Goal: Transaction & Acquisition: Book appointment/travel/reservation

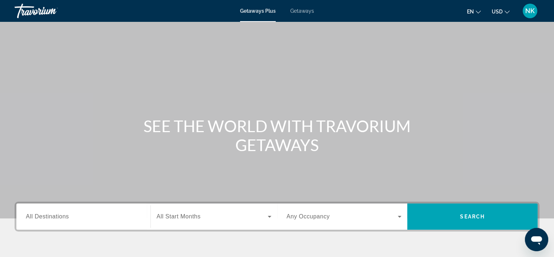
click at [62, 225] on div "Search widget" at bounding box center [83, 217] width 115 height 21
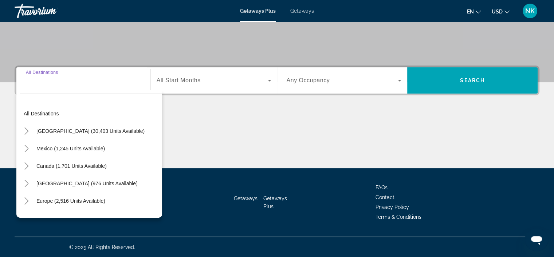
scroll to position [137, 0]
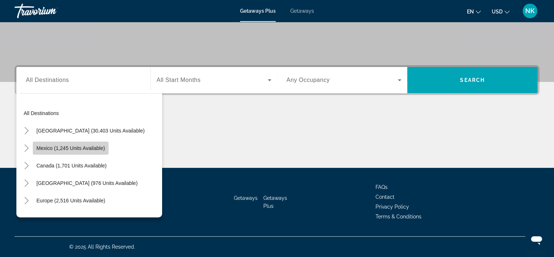
click at [56, 149] on span "Mexico (1,245 units available)" at bounding box center [70, 148] width 69 height 6
type input "**********"
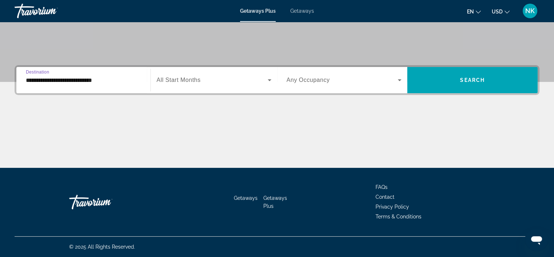
click at [185, 77] on span "All Start Months" at bounding box center [179, 80] width 44 height 6
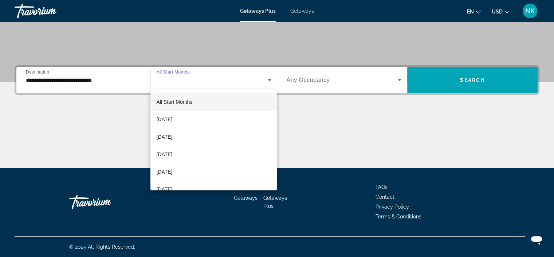
click at [338, 76] on div at bounding box center [277, 128] width 554 height 257
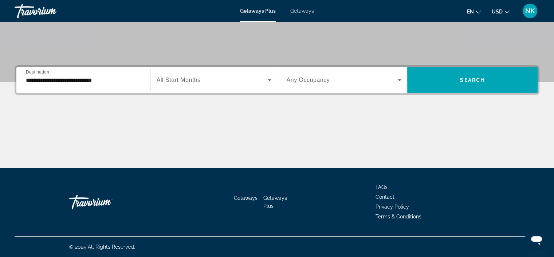
click at [338, 76] on span "Search widget" at bounding box center [343, 80] width 112 height 9
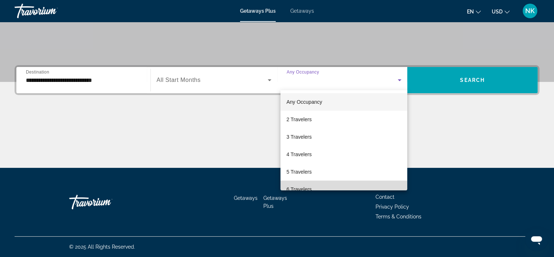
click at [361, 187] on mat-option "6 Travelers" at bounding box center [344, 189] width 127 height 17
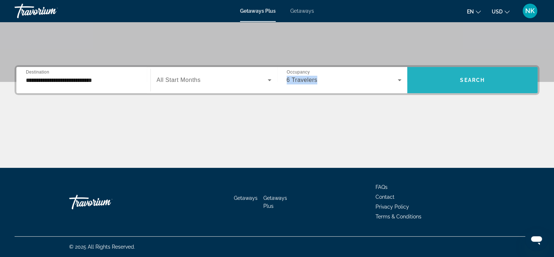
click at [477, 82] on span "Search" at bounding box center [472, 80] width 25 height 6
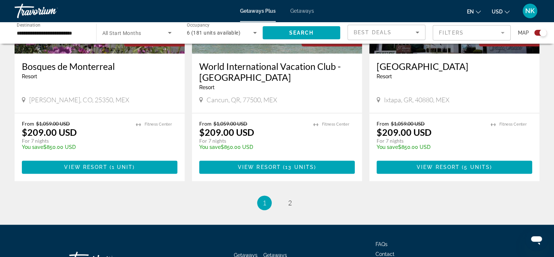
scroll to position [1149, 0]
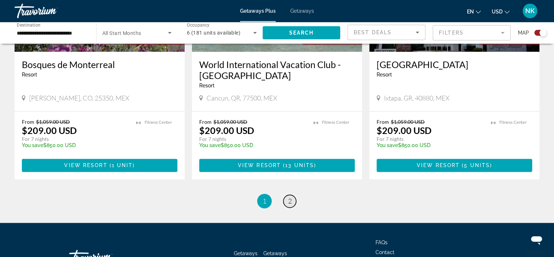
click at [290, 197] on span "2" at bounding box center [290, 201] width 4 height 8
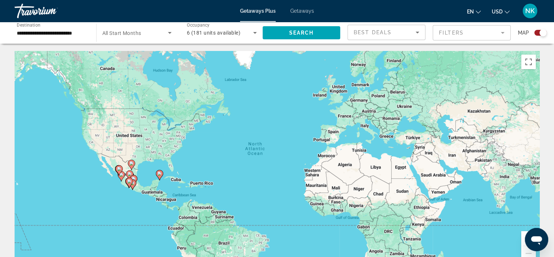
click at [156, 35] on span "Search widget" at bounding box center [135, 32] width 66 height 9
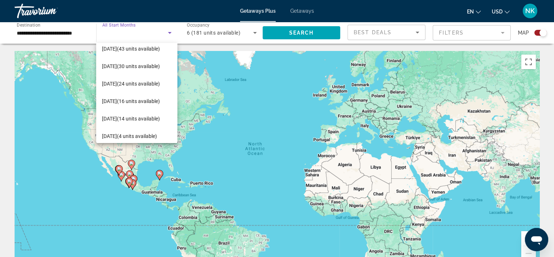
scroll to position [42, 0]
click at [147, 81] on span "[DATE] (24 units available)" at bounding box center [131, 83] width 58 height 9
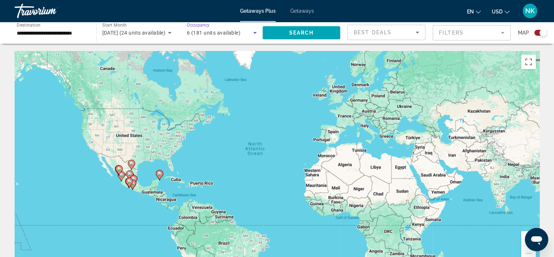
click at [254, 33] on icon "Search widget" at bounding box center [255, 33] width 4 height 2
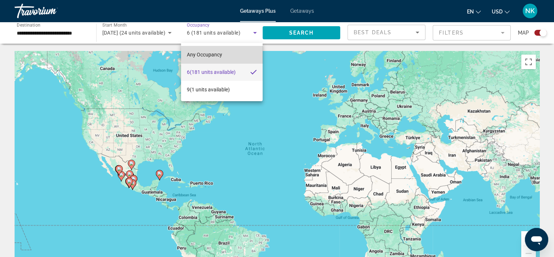
click at [226, 56] on mat-option "Any Occupancy" at bounding box center [222, 54] width 82 height 17
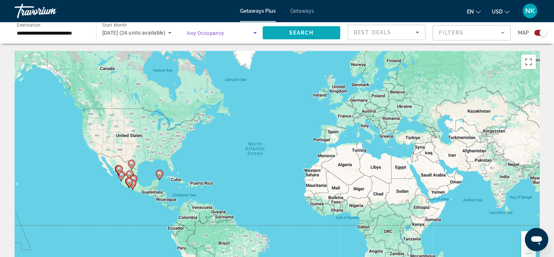
click at [320, 36] on span "Search widget" at bounding box center [302, 32] width 78 height 17
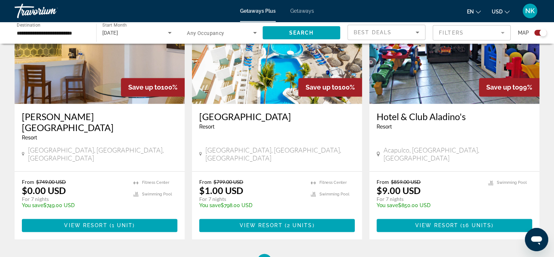
scroll to position [1131, 0]
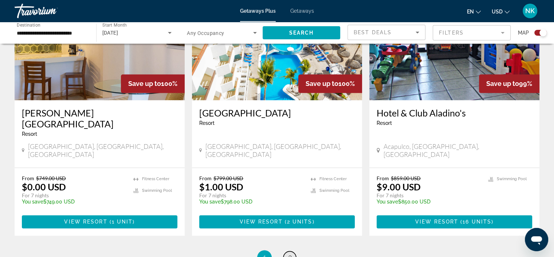
click at [289, 254] on span "2" at bounding box center [290, 258] width 4 height 8
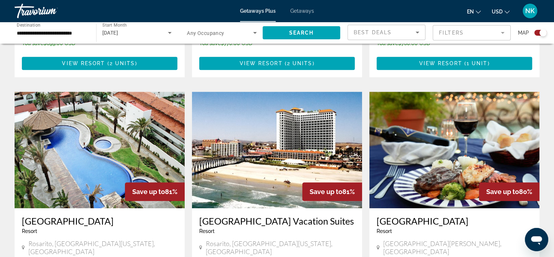
scroll to position [149, 0]
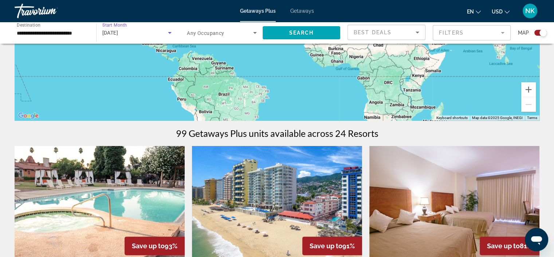
click at [167, 31] on icon "Search widget" at bounding box center [169, 32] width 9 height 9
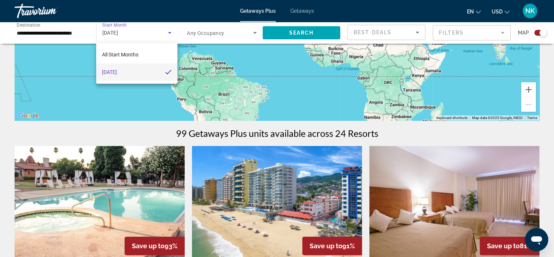
click at [59, 35] on div at bounding box center [277, 128] width 554 height 257
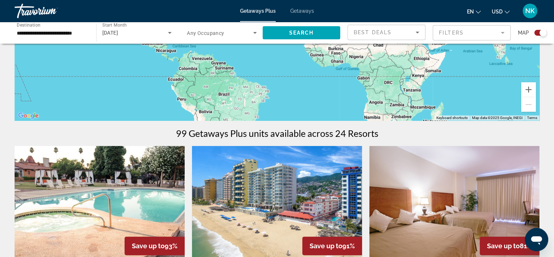
click at [35, 27] on span "Destination" at bounding box center [29, 24] width 24 height 5
click at [35, 29] on input "**********" at bounding box center [52, 33] width 70 height 9
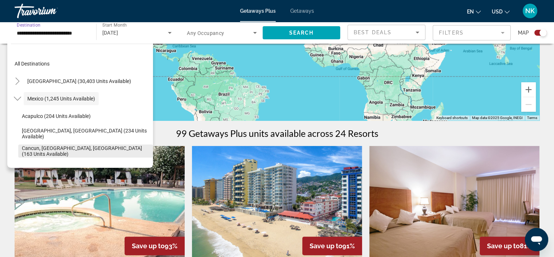
scroll to position [0, 0]
click at [34, 149] on span "Cancun, [GEOGRAPHIC_DATA], [GEOGRAPHIC_DATA] (163 units available)" at bounding box center [86, 151] width 128 height 12
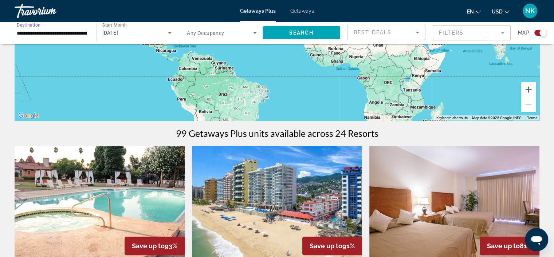
scroll to position [0, 3]
click at [280, 34] on span "Search widget" at bounding box center [302, 32] width 78 height 17
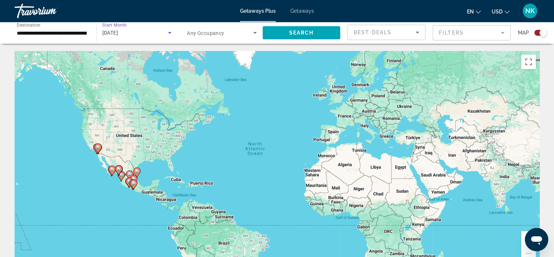
click at [145, 31] on div "[DATE]" at bounding box center [135, 32] width 66 height 9
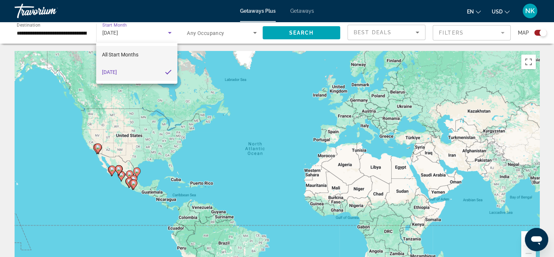
click at [134, 55] on span "All Start Months" at bounding box center [120, 55] width 36 height 6
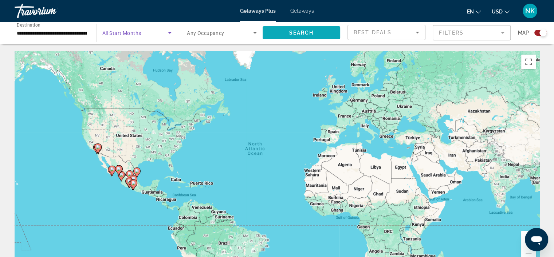
click at [289, 31] on span "Search" at bounding box center [301, 33] width 25 height 6
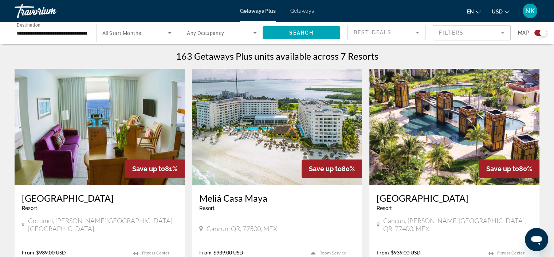
scroll to position [232, 0]
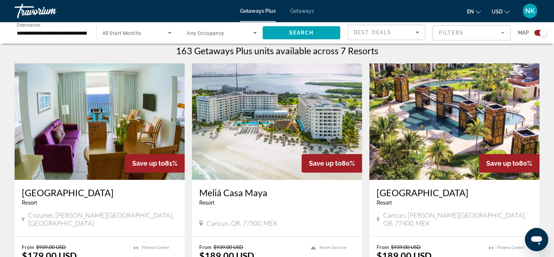
click at [89, 30] on div "**********" at bounding box center [52, 33] width 82 height 21
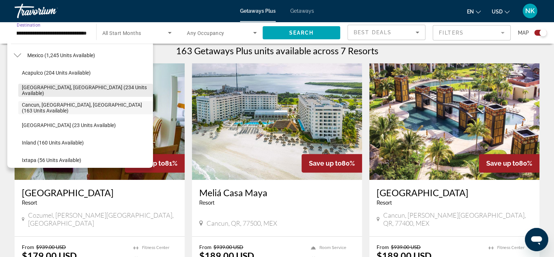
scroll to position [0, 0]
click at [111, 89] on span "[GEOGRAPHIC_DATA], [GEOGRAPHIC_DATA] (234 units available)" at bounding box center [86, 91] width 128 height 12
type input "**********"
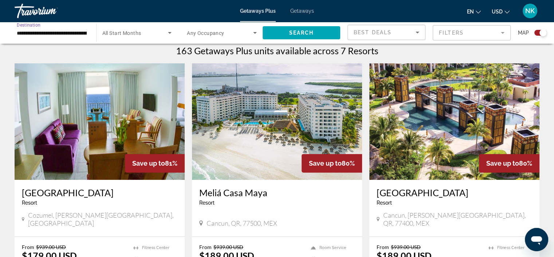
click at [169, 32] on icon "Search widget" at bounding box center [170, 33] width 4 height 2
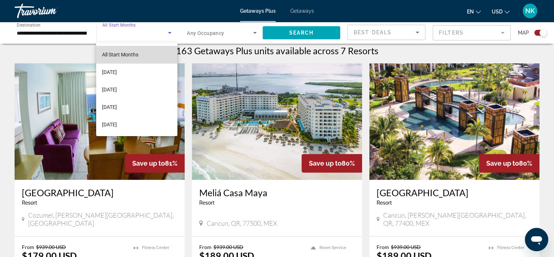
click at [149, 56] on mat-option "All Start Months" at bounding box center [136, 54] width 81 height 17
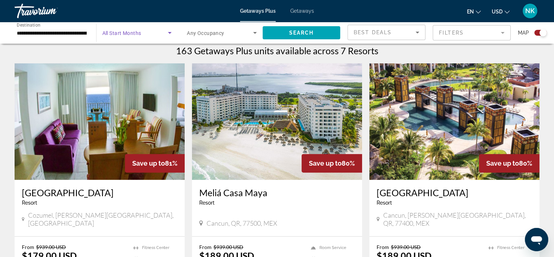
click at [228, 37] on div "Search widget" at bounding box center [222, 33] width 70 height 20
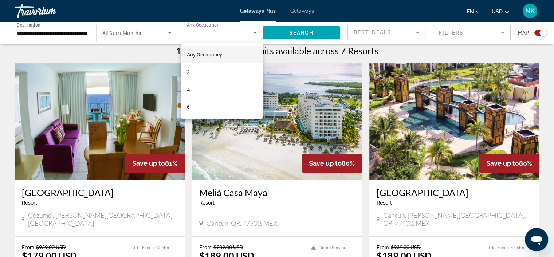
click at [228, 37] on div at bounding box center [277, 128] width 554 height 257
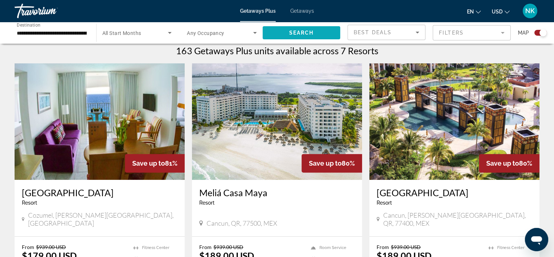
click at [306, 31] on span "Search" at bounding box center [301, 33] width 25 height 6
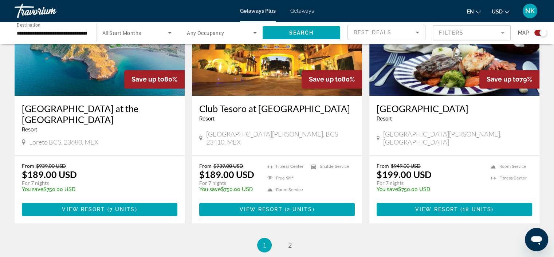
scroll to position [1126, 0]
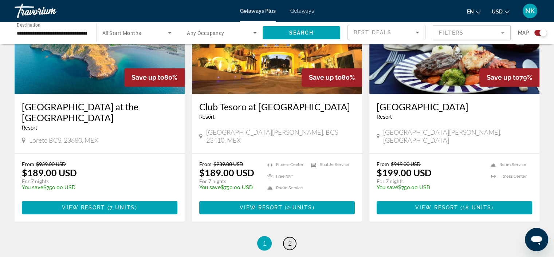
click at [290, 239] on span "2" at bounding box center [290, 243] width 4 height 8
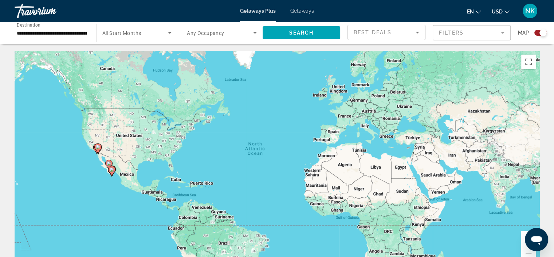
click at [452, 157] on div "To activate drag with keyboard, press Alt + Enter. Once in keyboard drag state,…" at bounding box center [277, 160] width 525 height 219
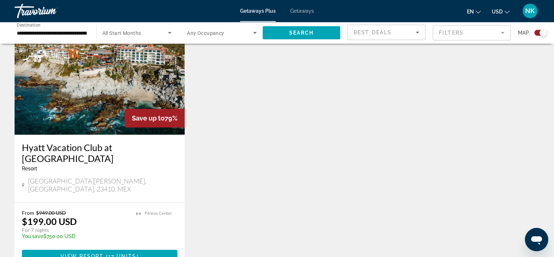
scroll to position [278, 0]
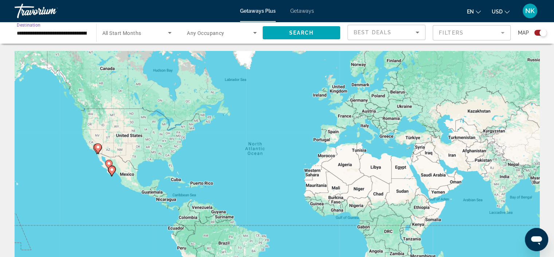
click at [63, 35] on input "**********" at bounding box center [52, 33] width 70 height 9
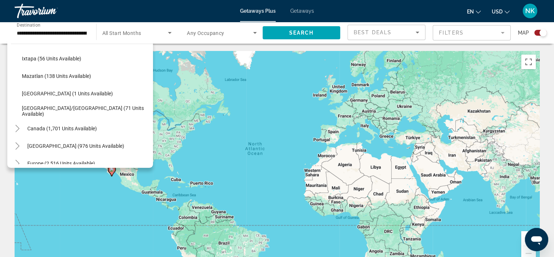
scroll to position [156, 0]
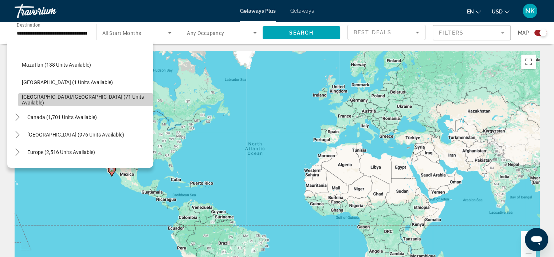
click at [116, 98] on span "[GEOGRAPHIC_DATA]/[GEOGRAPHIC_DATA] (71 units available)" at bounding box center [86, 100] width 128 height 12
type input "**********"
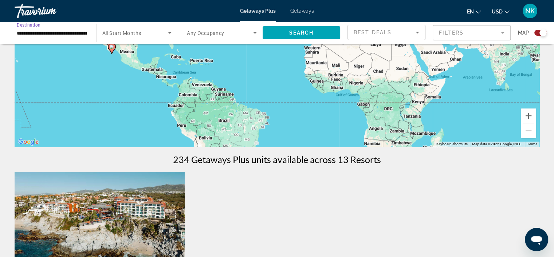
scroll to position [0, 0]
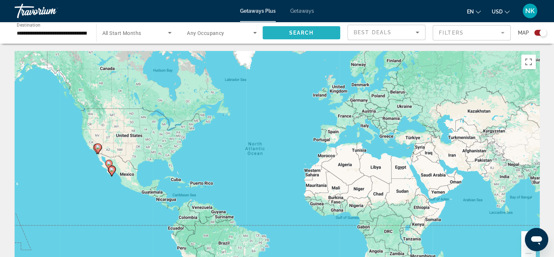
click at [295, 34] on span "Search" at bounding box center [301, 33] width 25 height 6
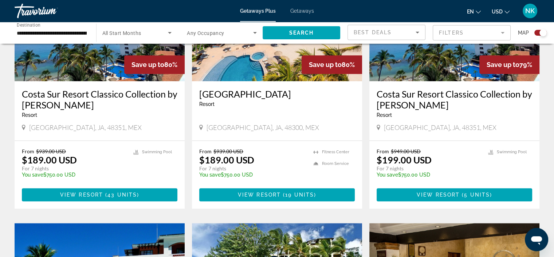
scroll to position [332, 0]
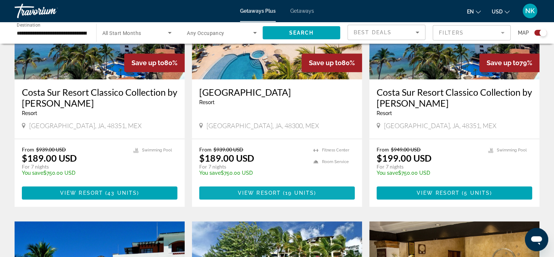
click at [314, 196] on span "Main content" at bounding box center [277, 192] width 156 height 17
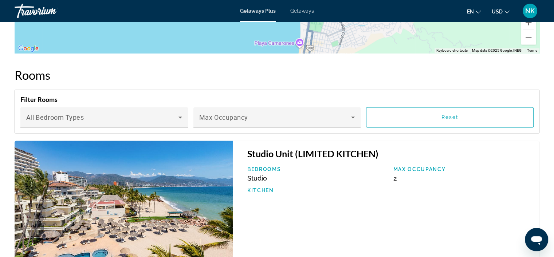
scroll to position [1151, 0]
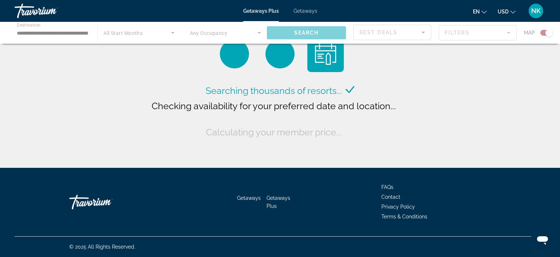
click at [70, 35] on div "Main content" at bounding box center [280, 33] width 560 height 22
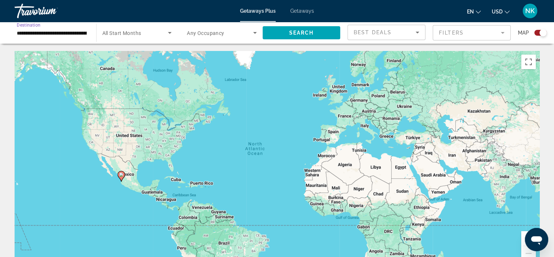
click at [71, 32] on input "**********" at bounding box center [52, 33] width 70 height 9
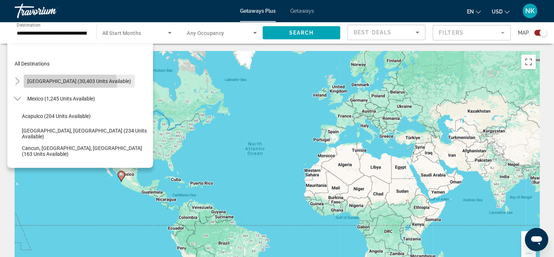
click at [42, 85] on span "Search widget" at bounding box center [79, 81] width 111 height 17
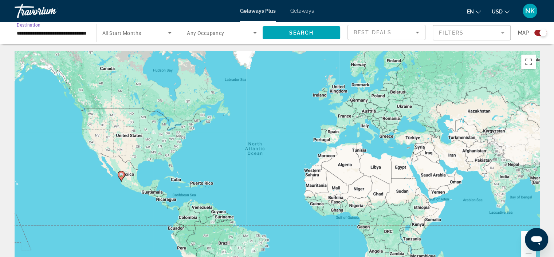
click at [61, 30] on input "**********" at bounding box center [52, 33] width 70 height 9
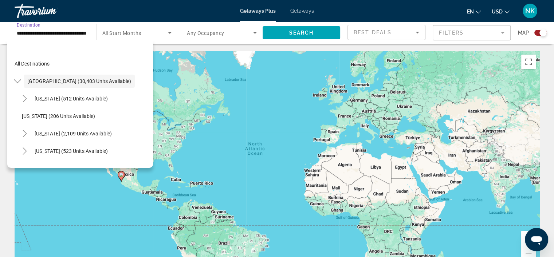
click at [48, 31] on input "**********" at bounding box center [52, 33] width 70 height 9
click at [32, 97] on span "Search widget" at bounding box center [71, 98] width 81 height 17
type input "**********"
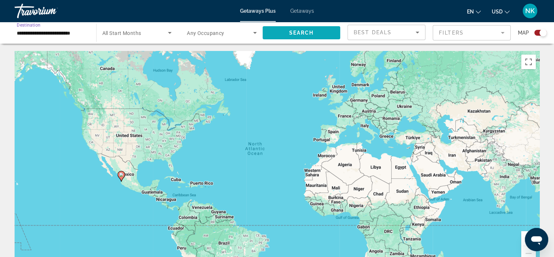
click at [293, 37] on span "Search widget" at bounding box center [302, 32] width 78 height 17
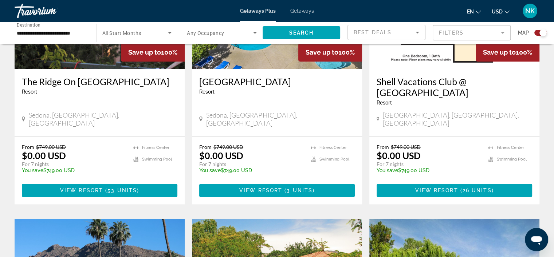
scroll to position [613, 0]
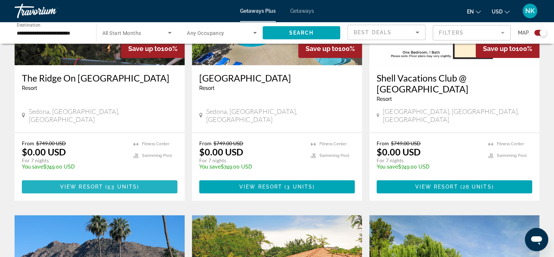
click at [122, 184] on span "53 units" at bounding box center [123, 187] width 30 height 6
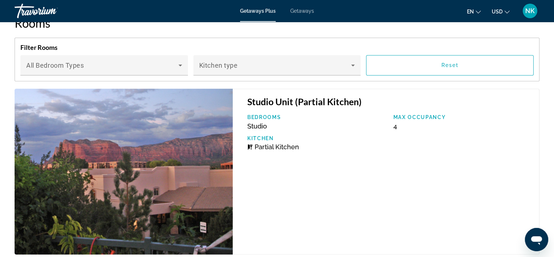
scroll to position [1191, 0]
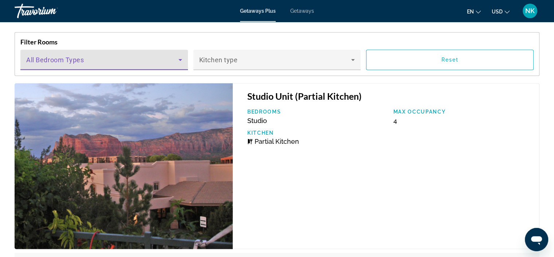
click at [180, 61] on icon "Main content" at bounding box center [180, 59] width 9 height 9
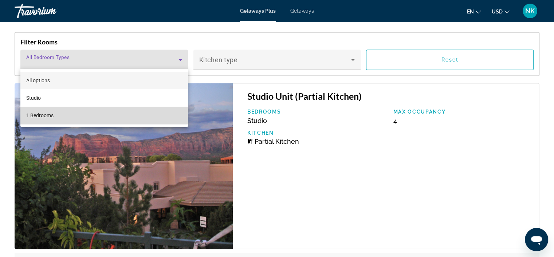
click at [139, 118] on mat-option "1 Bedrooms" at bounding box center [104, 115] width 168 height 17
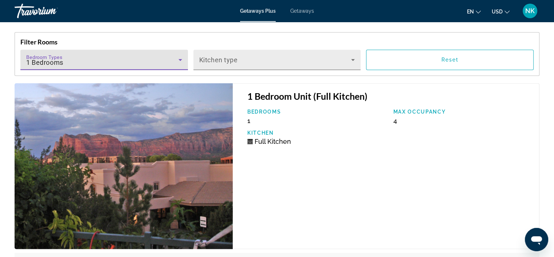
click at [214, 64] on span "Main content" at bounding box center [275, 62] width 152 height 9
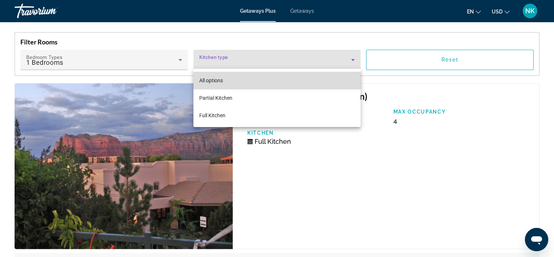
click at [224, 82] on mat-option "All options" at bounding box center [278, 80] width 168 height 17
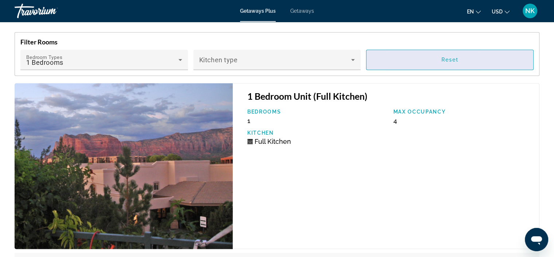
click at [414, 60] on span "Main content" at bounding box center [450, 59] width 167 height 17
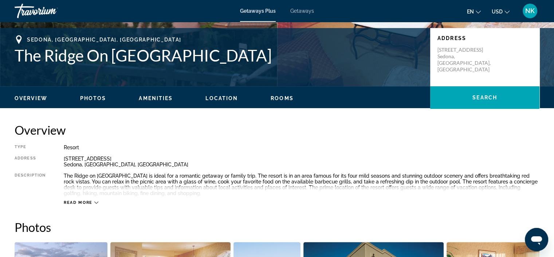
scroll to position [137, 0]
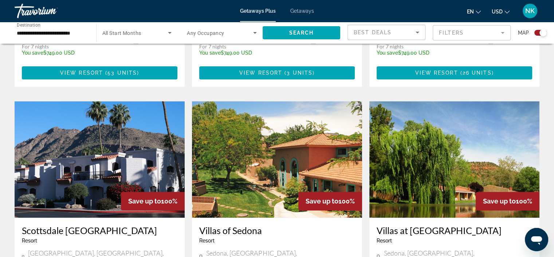
scroll to position [729, 0]
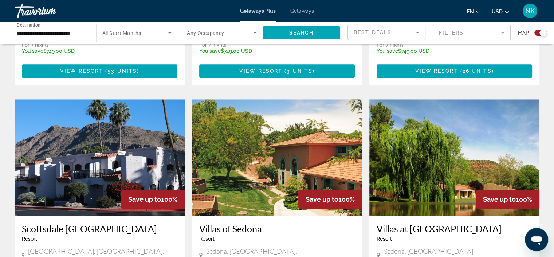
click at [287, 176] on img "Main content" at bounding box center [277, 157] width 170 height 117
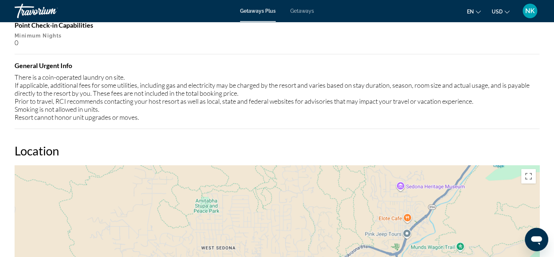
scroll to position [844, 0]
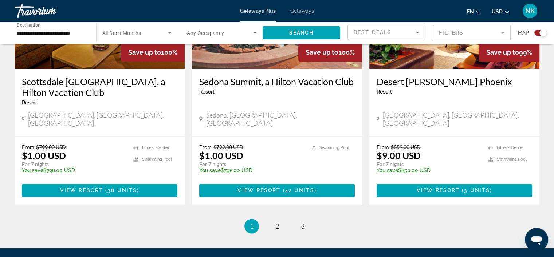
scroll to position [1136, 0]
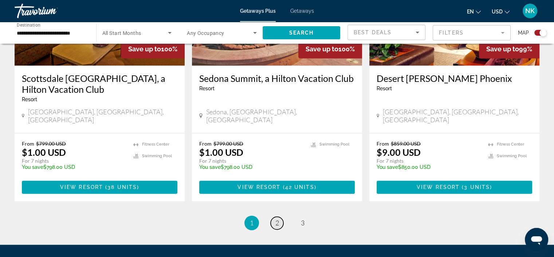
click at [277, 219] on span "2" at bounding box center [278, 223] width 4 height 8
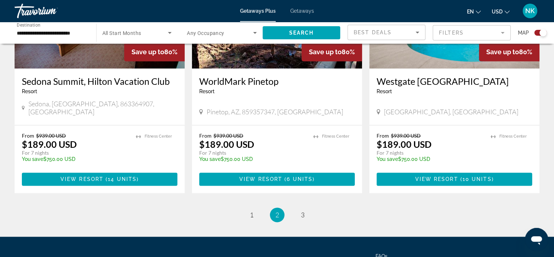
scroll to position [1134, 0]
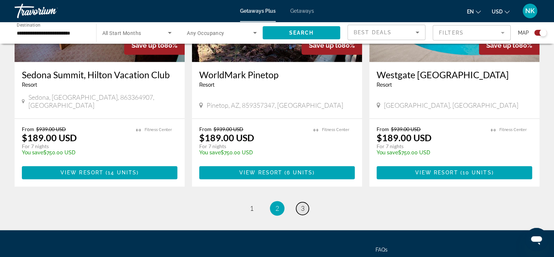
click at [302, 204] on span "3" at bounding box center [303, 208] width 4 height 8
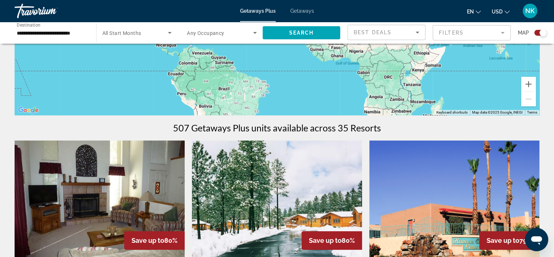
scroll to position [152, 0]
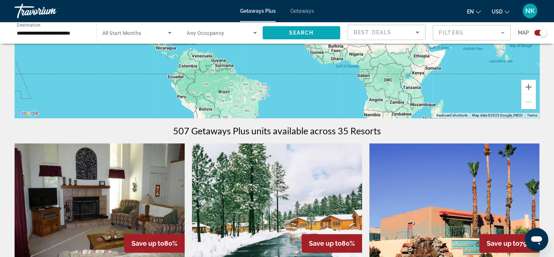
click at [328, 38] on span "Search widget" at bounding box center [302, 32] width 78 height 17
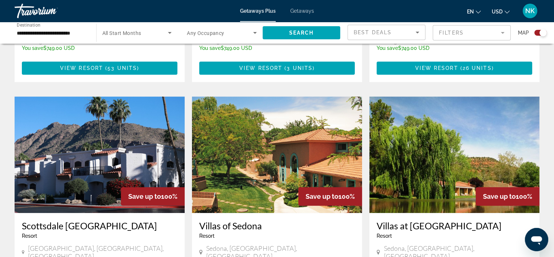
scroll to position [316, 0]
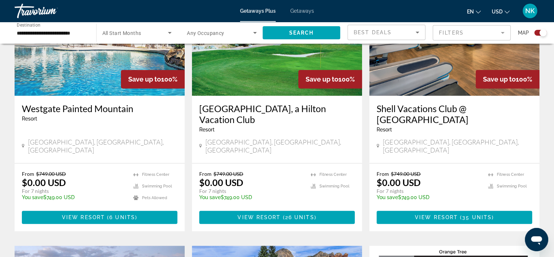
click at [453, 34] on mat-form-field "Filters" at bounding box center [472, 32] width 78 height 15
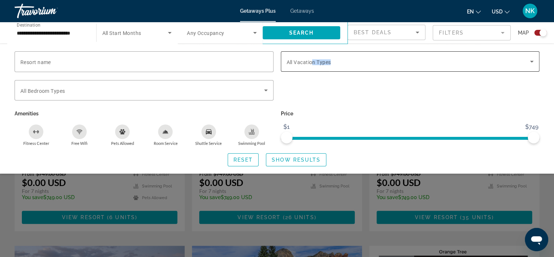
drag, startPoint x: 327, startPoint y: 59, endPoint x: 313, endPoint y: 65, distance: 14.2
click at [313, 65] on div "Vacation Types All Vacation Types" at bounding box center [410, 61] width 247 height 20
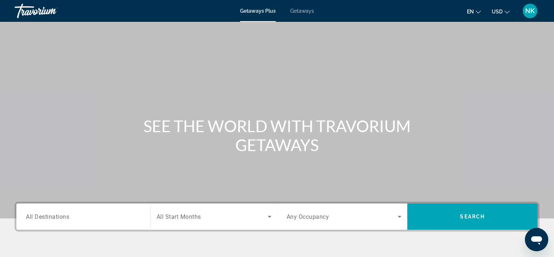
click at [67, 211] on div "Search widget" at bounding box center [83, 217] width 115 height 21
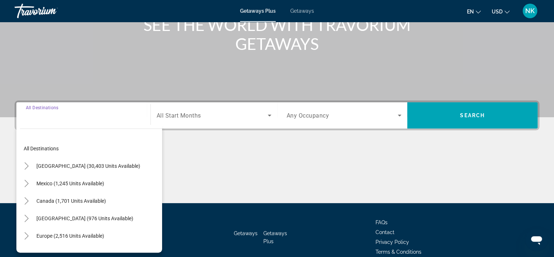
scroll to position [137, 0]
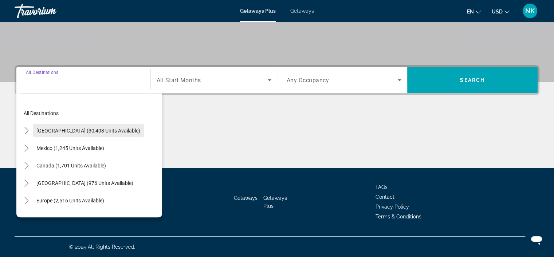
click at [61, 128] on span "[GEOGRAPHIC_DATA] (30,403 units available)" at bounding box center [88, 131] width 104 height 6
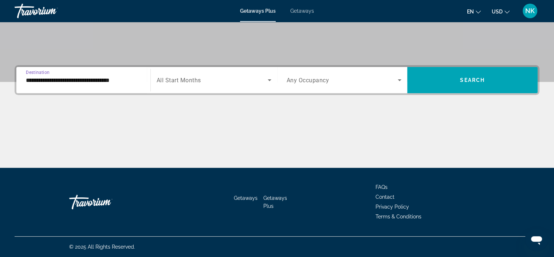
click at [96, 79] on input "**********" at bounding box center [83, 80] width 115 height 9
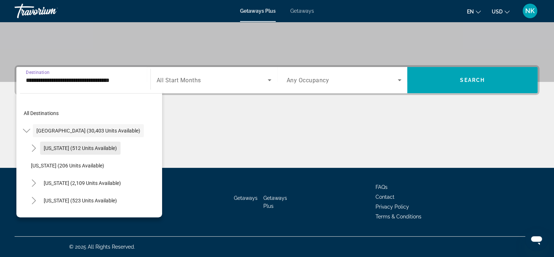
click at [47, 147] on span "[US_STATE] (512 units available)" at bounding box center [80, 148] width 73 height 6
type input "**********"
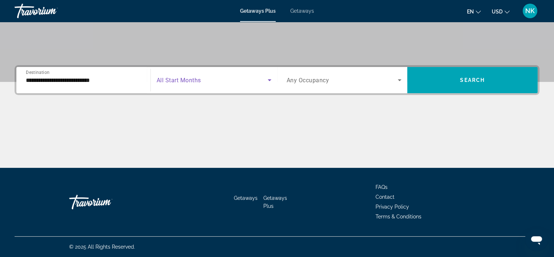
click at [231, 80] on span "Search widget" at bounding box center [212, 80] width 111 height 9
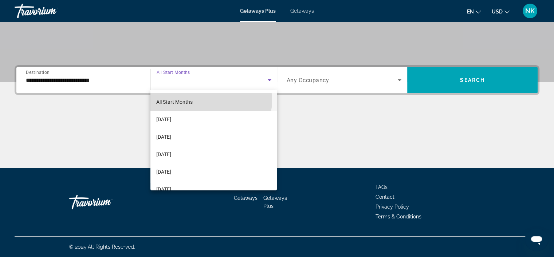
click at [211, 101] on mat-option "All Start Months" at bounding box center [214, 101] width 126 height 17
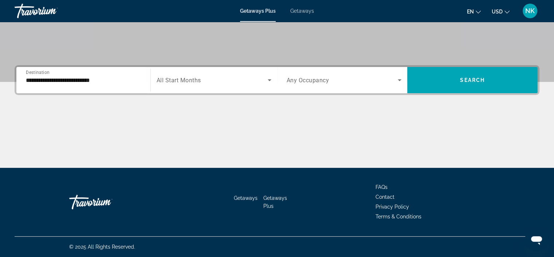
click at [316, 87] on div "Search widget" at bounding box center [344, 80] width 115 height 20
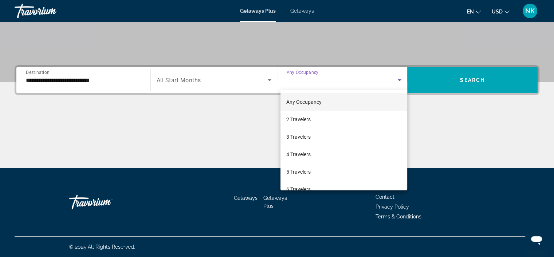
click at [360, 85] on div at bounding box center [277, 128] width 554 height 257
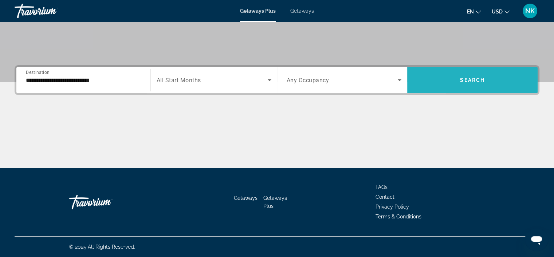
click at [447, 87] on span "Search widget" at bounding box center [472, 79] width 130 height 17
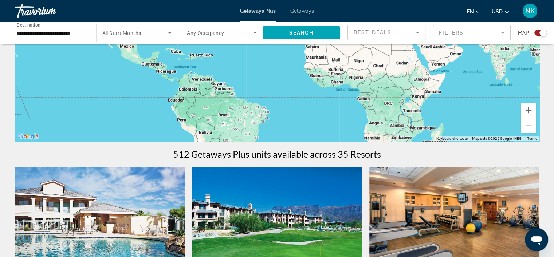
scroll to position [121, 0]
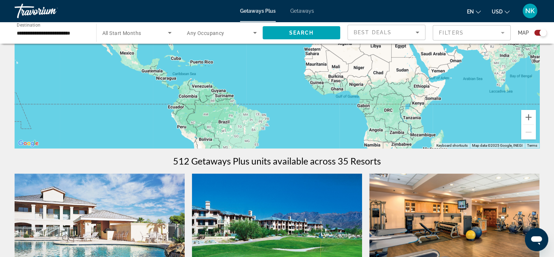
click at [490, 35] on mat-form-field "Filters" at bounding box center [472, 32] width 78 height 15
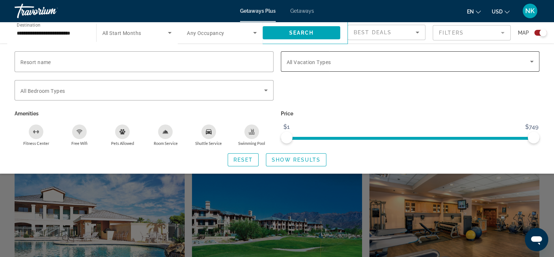
click at [527, 67] on div "Search widget" at bounding box center [410, 61] width 247 height 20
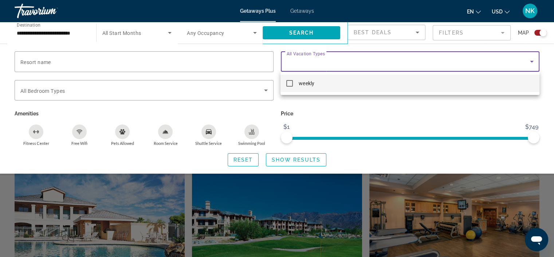
click at [527, 67] on div at bounding box center [277, 128] width 554 height 257
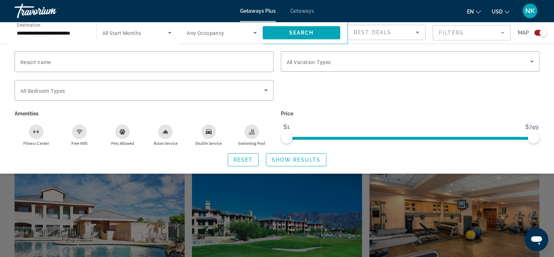
drag, startPoint x: 301, startPoint y: 11, endPoint x: 296, endPoint y: 11, distance: 5.8
click at [296, 11] on span "Getaways" at bounding box center [302, 11] width 24 height 6
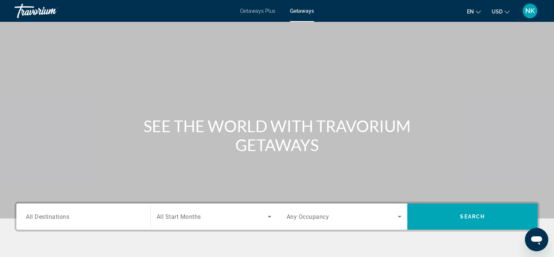
click at [52, 223] on div "Search widget" at bounding box center [83, 217] width 115 height 21
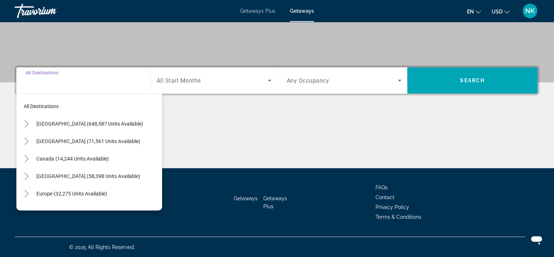
scroll to position [137, 0]
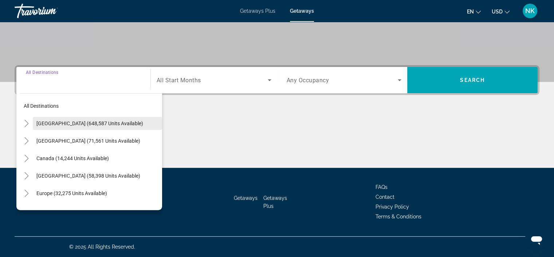
click at [39, 125] on span "[GEOGRAPHIC_DATA] (648,587 units available)" at bounding box center [89, 124] width 107 height 6
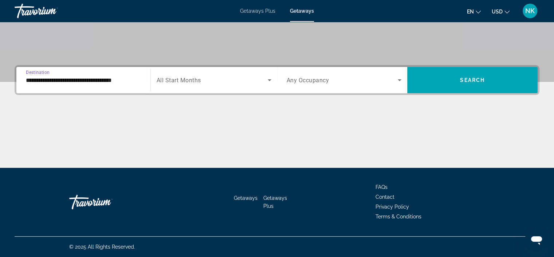
click at [47, 83] on input "**********" at bounding box center [83, 80] width 115 height 9
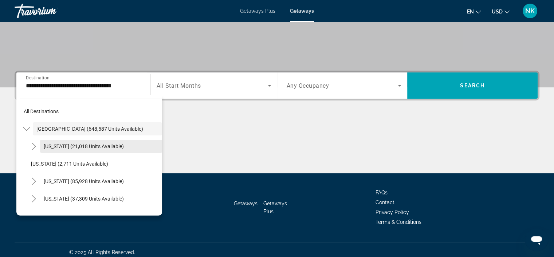
click at [42, 149] on span "Search widget" at bounding box center [101, 146] width 122 height 17
type input "**********"
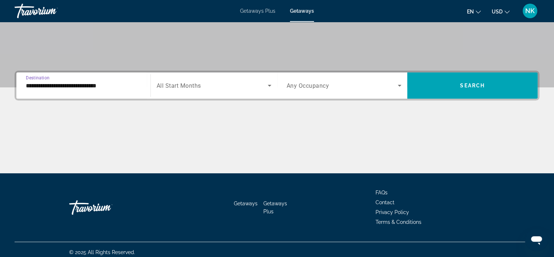
scroll to position [137, 0]
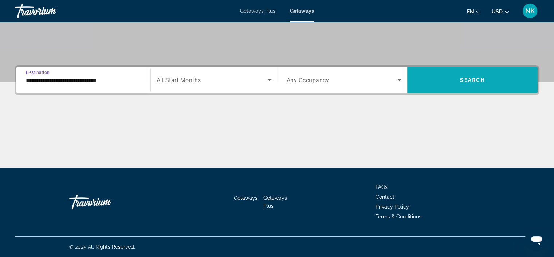
click at [450, 81] on span "Search widget" at bounding box center [472, 79] width 130 height 17
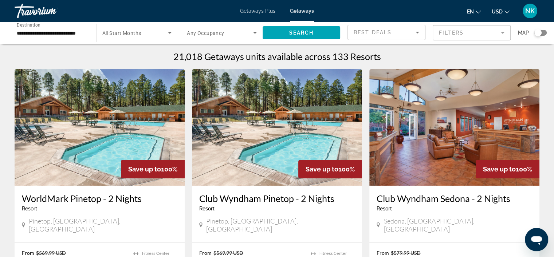
drag, startPoint x: 553, startPoint y: 23, endPoint x: 553, endPoint y: 35, distance: 12.4
click at [553, 35] on div "**********" at bounding box center [277, 33] width 554 height 22
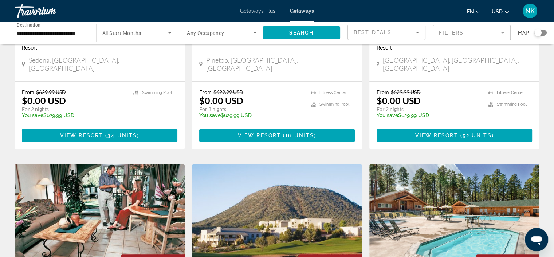
scroll to position [698, 0]
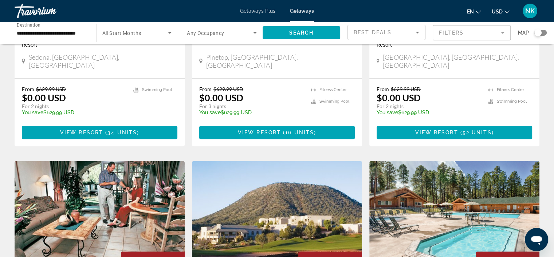
click at [499, 32] on mat-form-field "Filters" at bounding box center [472, 32] width 78 height 15
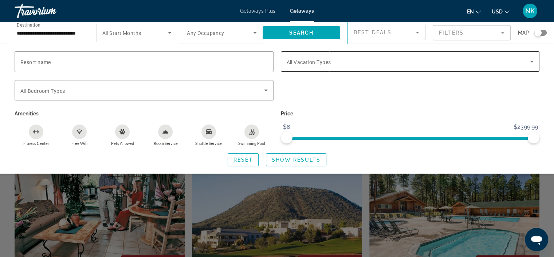
scroll to position [695, 0]
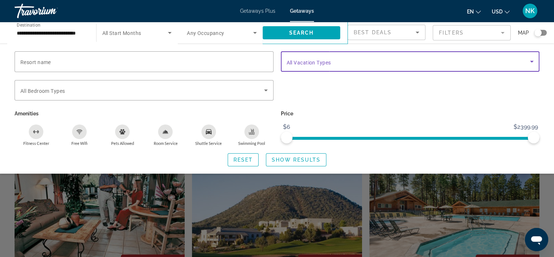
click at [528, 59] on icon "Search widget" at bounding box center [532, 61] width 9 height 9
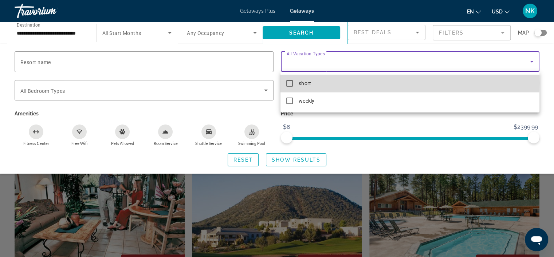
click at [292, 83] on mat-pseudo-checkbox at bounding box center [289, 83] width 7 height 7
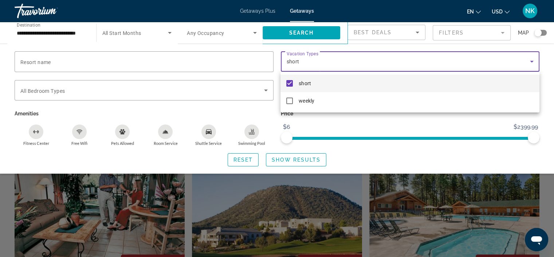
click at [439, 129] on div at bounding box center [277, 128] width 554 height 257
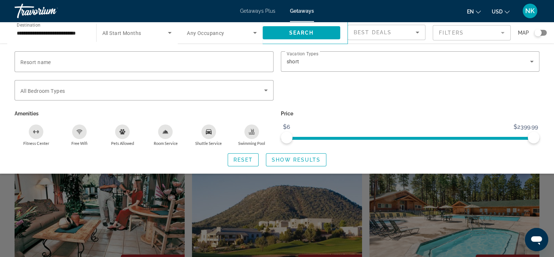
click at [547, 174] on div "Search widget" at bounding box center [277, 183] width 554 height 148
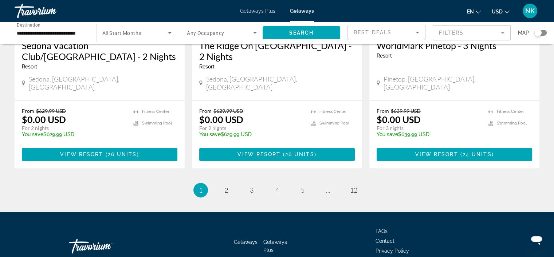
scroll to position [943, 0]
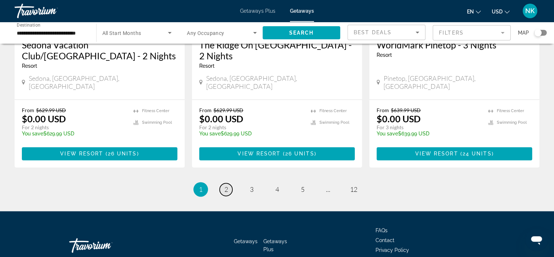
click at [223, 183] on link "page 2" at bounding box center [226, 189] width 13 height 13
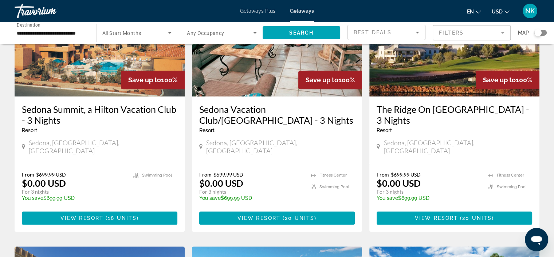
scroll to position [358, 0]
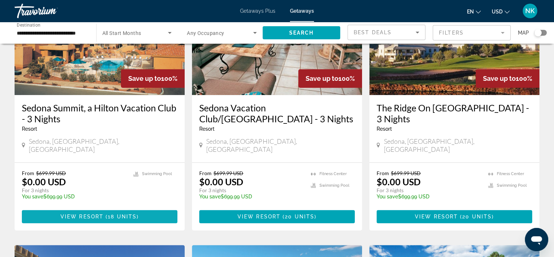
click at [149, 208] on span "Main content" at bounding box center [100, 216] width 156 height 17
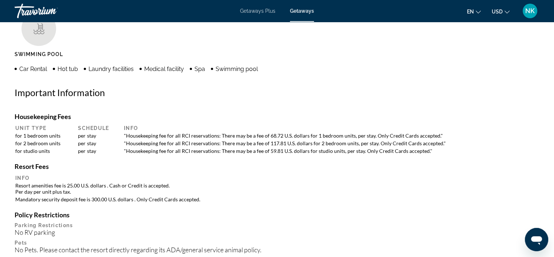
scroll to position [530, 0]
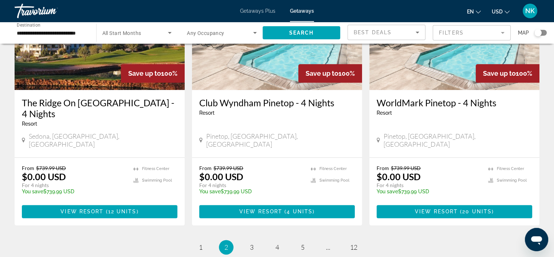
scroll to position [898, 0]
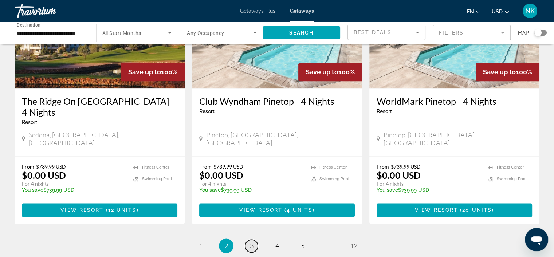
click at [255, 240] on link "page 3" at bounding box center [251, 246] width 13 height 13
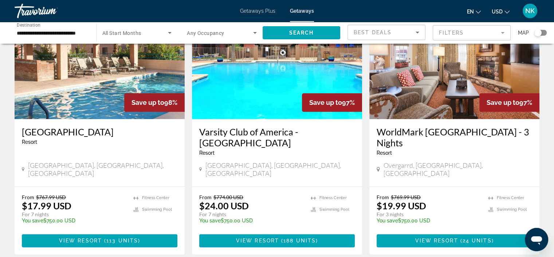
scroll to position [866, 0]
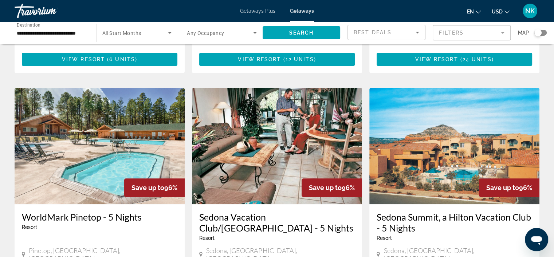
scroll to position [251, 0]
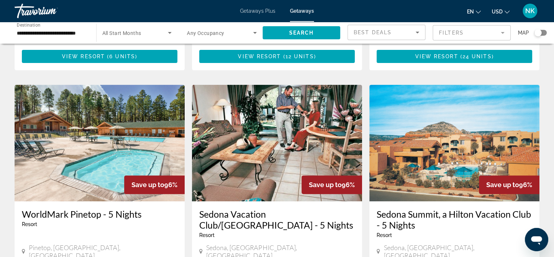
click at [453, 209] on h3 "Sedona Summit, a Hilton Vacation Club - 5 Nights" at bounding box center [455, 220] width 156 height 22
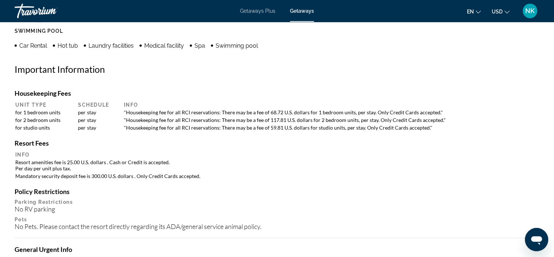
scroll to position [616, 0]
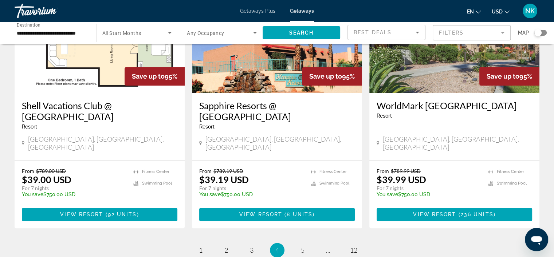
scroll to position [912, 0]
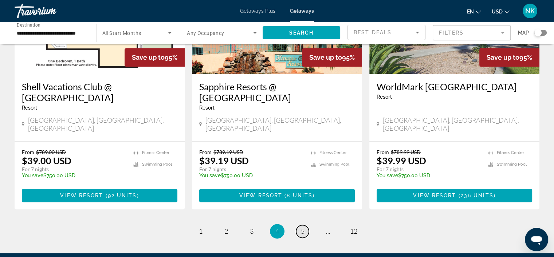
click at [300, 225] on link "page 5" at bounding box center [302, 231] width 13 height 13
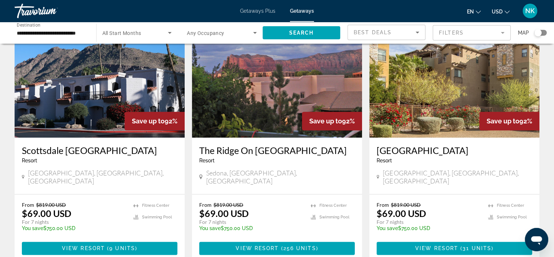
scroll to position [831, 0]
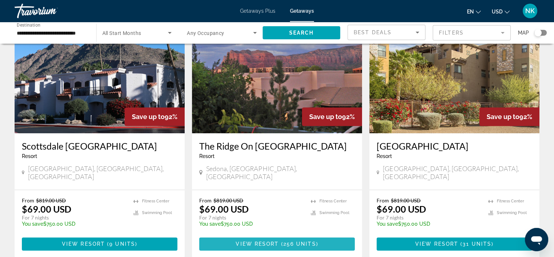
click at [322, 235] on span "Main content" at bounding box center [277, 243] width 156 height 17
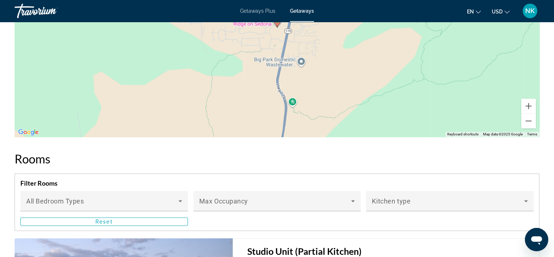
scroll to position [1008, 0]
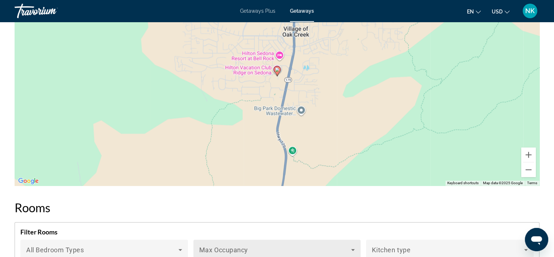
click at [355, 249] on icon "Main content" at bounding box center [353, 250] width 9 height 9
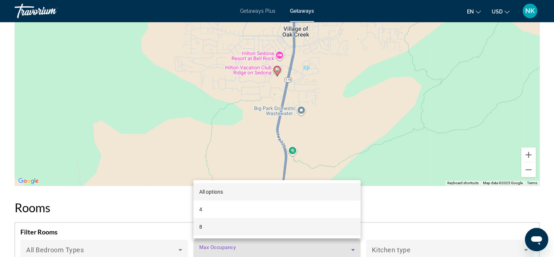
click at [335, 227] on mat-option "8" at bounding box center [278, 226] width 168 height 17
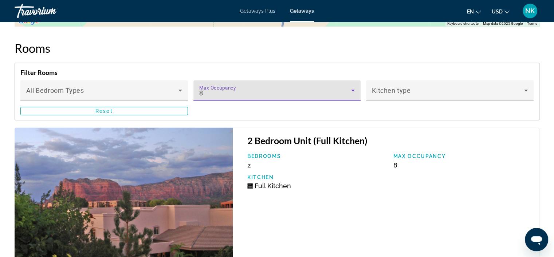
scroll to position [1176, 0]
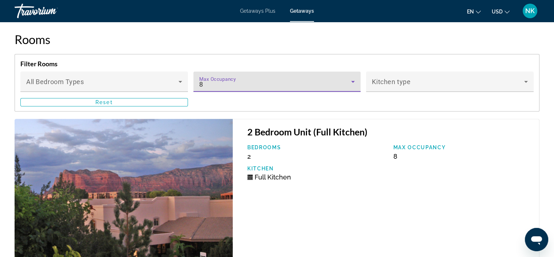
click at [326, 82] on div "8" at bounding box center [275, 84] width 152 height 9
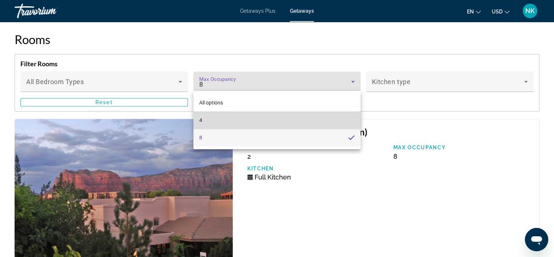
click at [268, 120] on mat-option "4" at bounding box center [278, 120] width 168 height 17
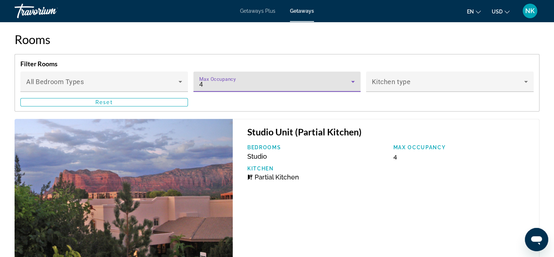
click at [353, 78] on icon "Main content" at bounding box center [353, 81] width 9 height 9
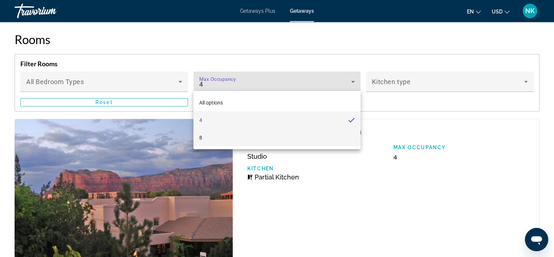
click at [278, 137] on mat-option "8" at bounding box center [278, 137] width 168 height 17
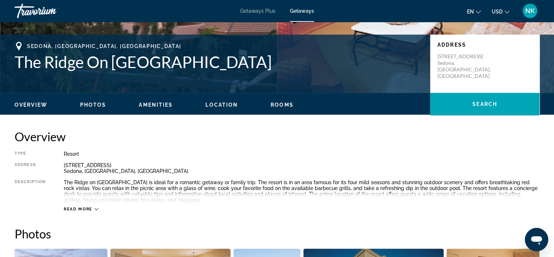
scroll to position [141, 0]
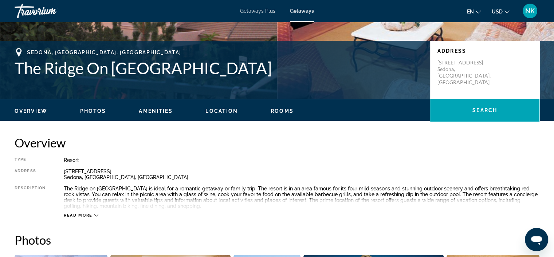
click at [89, 111] on span "Photos" at bounding box center [93, 111] width 26 height 6
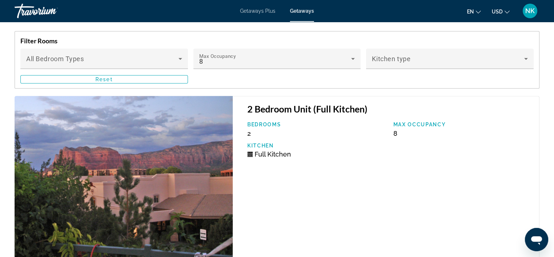
scroll to position [1206, 0]
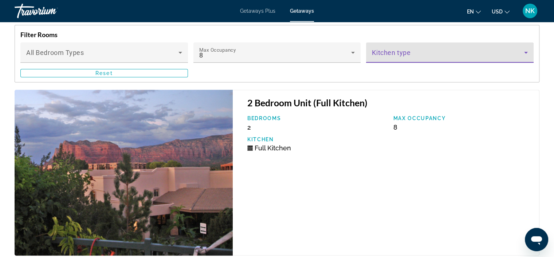
click at [444, 54] on span "Main content" at bounding box center [448, 55] width 152 height 9
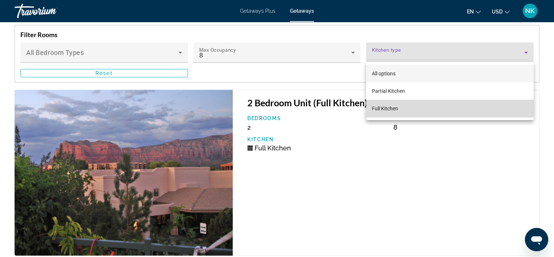
click at [410, 108] on mat-option "Full Kitchen" at bounding box center [450, 108] width 168 height 17
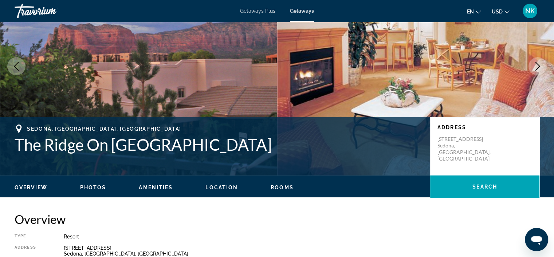
scroll to position [0, 0]
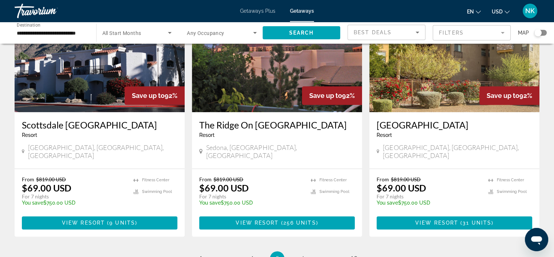
scroll to position [854, 0]
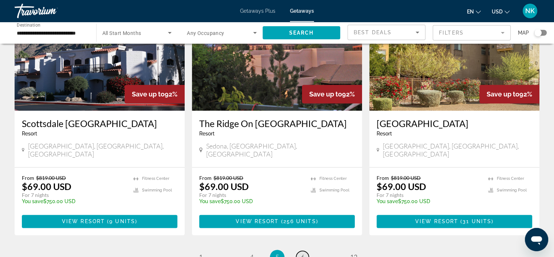
click at [303, 253] on span "6" at bounding box center [303, 257] width 4 height 8
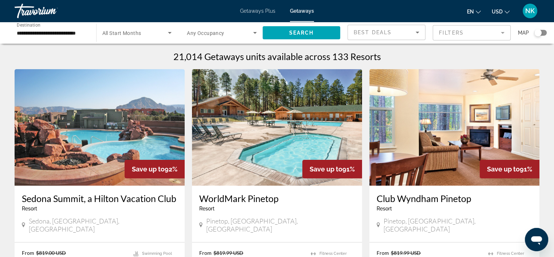
scroll to position [52, 0]
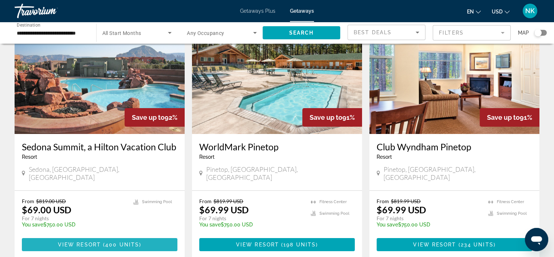
click at [73, 242] on span "View Resort" at bounding box center [79, 245] width 43 height 6
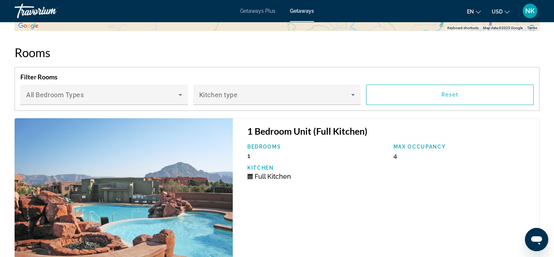
scroll to position [1067, 0]
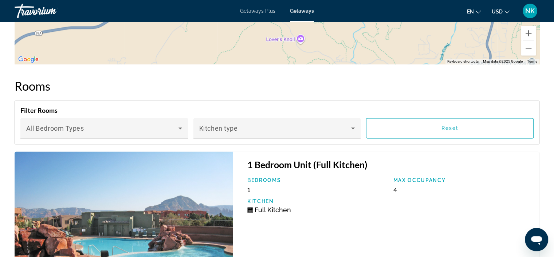
click at [261, 19] on div "Getaways Plus Getaways en English Español Français Italiano Português русский U…" at bounding box center [277, 10] width 554 height 19
click at [257, 11] on span "Getaways Plus" at bounding box center [257, 11] width 35 height 6
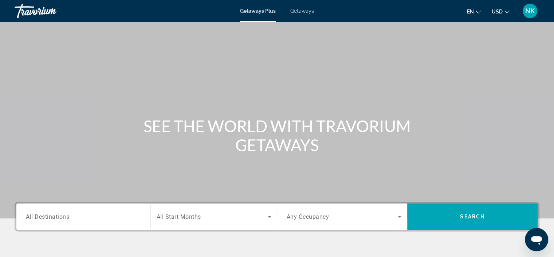
click at [69, 218] on span "All Destinations" at bounding box center [47, 216] width 43 height 7
click at [69, 218] on input "Destination All Destinations" at bounding box center [83, 217] width 115 height 9
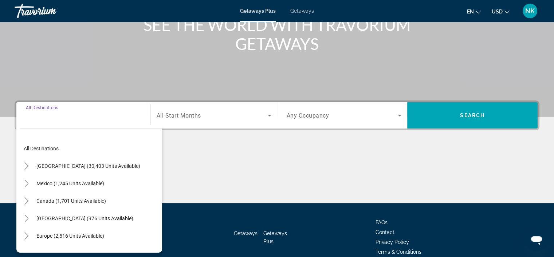
scroll to position [137, 0]
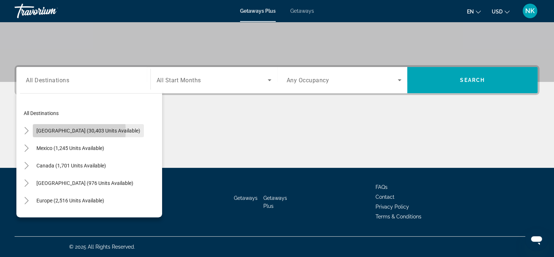
click at [47, 131] on span "[GEOGRAPHIC_DATA] (30,403 units available)" at bounding box center [88, 131] width 104 height 6
type input "**********"
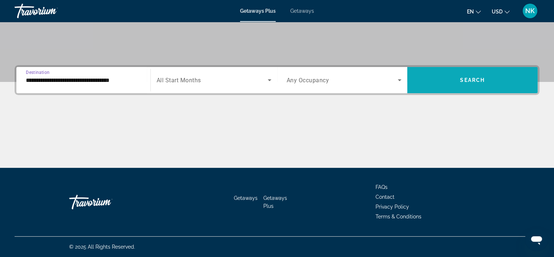
click at [431, 81] on span "Search widget" at bounding box center [472, 79] width 130 height 17
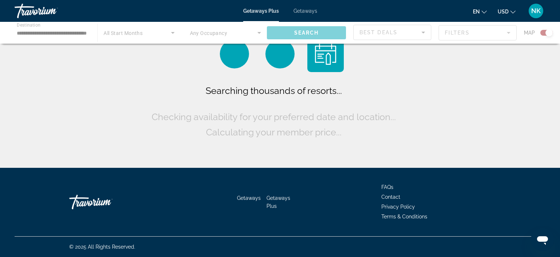
click at [45, 38] on div "Main content" at bounding box center [280, 33] width 560 height 22
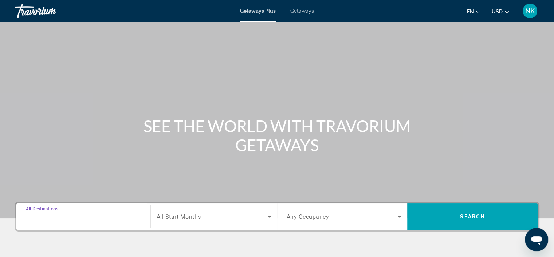
click at [63, 221] on input "Destination All Destinations" at bounding box center [83, 217] width 115 height 9
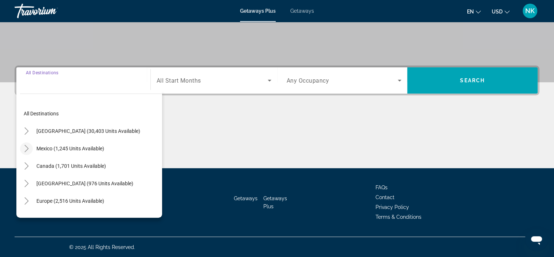
scroll to position [137, 0]
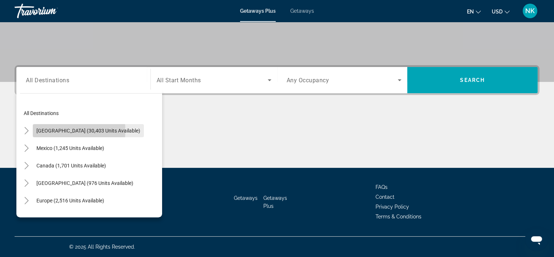
click at [35, 130] on span "Search widget" at bounding box center [88, 130] width 111 height 17
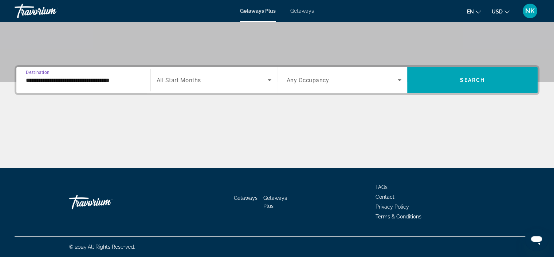
click at [44, 82] on input "**********" at bounding box center [83, 80] width 115 height 9
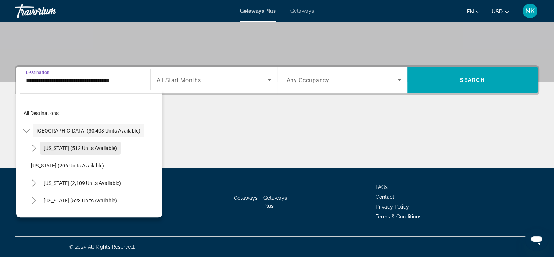
click at [50, 148] on span "[US_STATE] (512 units available)" at bounding box center [80, 148] width 73 height 6
type input "**********"
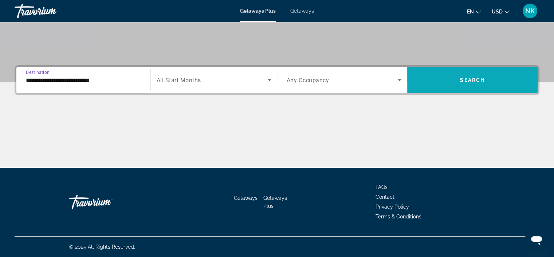
click at [454, 75] on span "Search widget" at bounding box center [472, 79] width 130 height 17
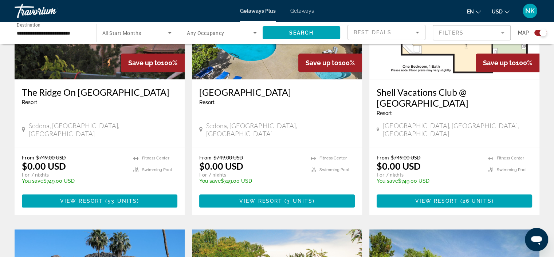
scroll to position [601, 0]
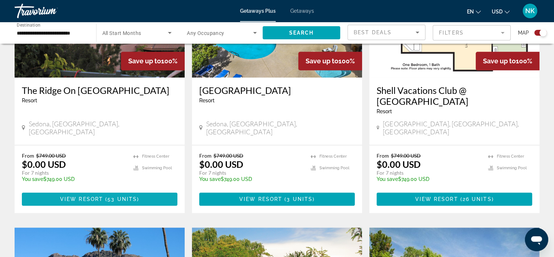
click at [96, 196] on span "View Resort" at bounding box center [81, 199] width 43 height 6
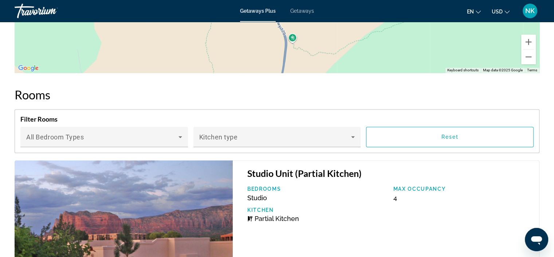
scroll to position [1136, 0]
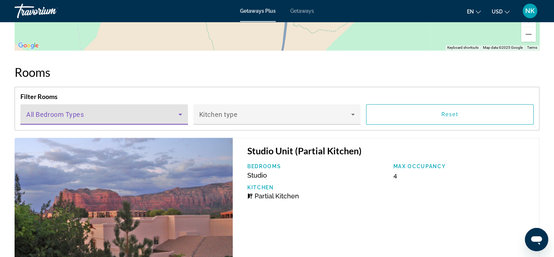
click at [168, 113] on span "Main content" at bounding box center [102, 117] width 152 height 9
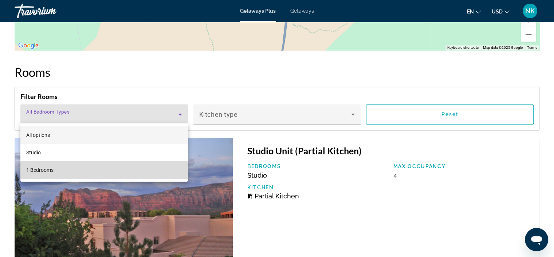
click at [124, 175] on mat-option "1 Bedrooms" at bounding box center [104, 169] width 168 height 17
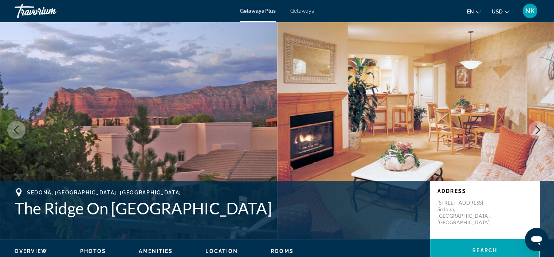
scroll to position [0, 0]
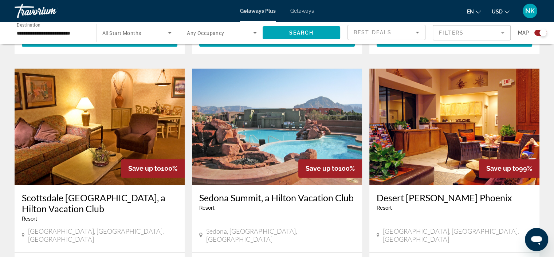
scroll to position [1018, 0]
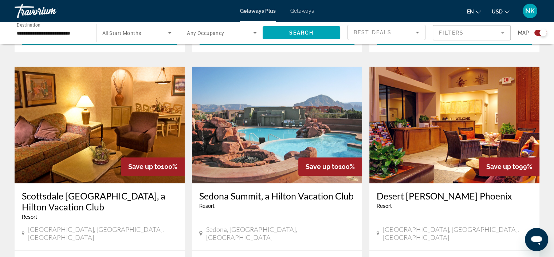
click at [284, 134] on img "Main content" at bounding box center [277, 125] width 170 height 117
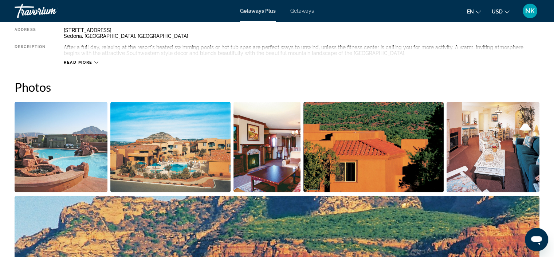
scroll to position [199, 0]
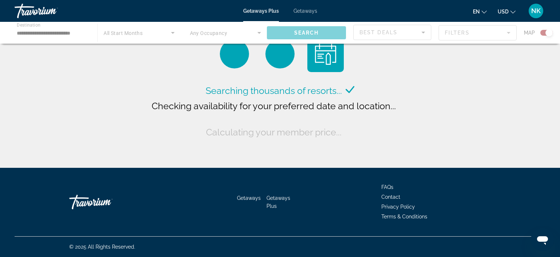
click at [132, 35] on div "Main content" at bounding box center [280, 33] width 560 height 22
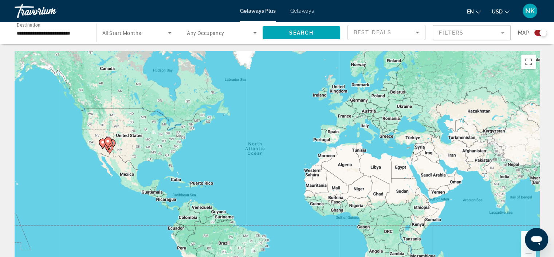
click at [127, 34] on span "All Start Months" at bounding box center [121, 33] width 39 height 6
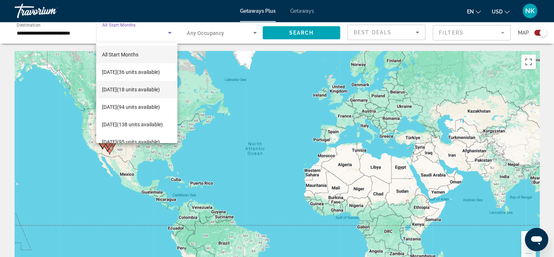
click at [140, 88] on span "[DATE] (18 units available)" at bounding box center [131, 89] width 58 height 9
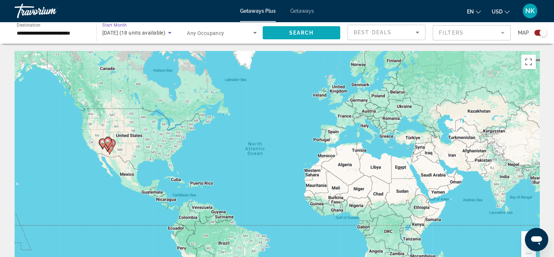
click at [285, 37] on span "Search widget" at bounding box center [302, 32] width 78 height 17
click at [118, 35] on span "[DATE]" at bounding box center [110, 33] width 16 height 6
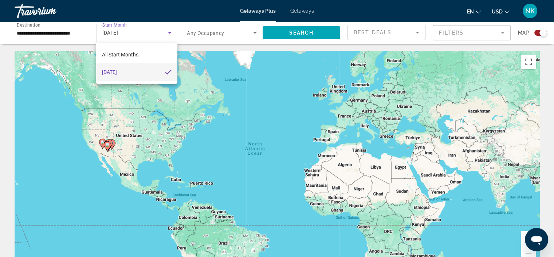
click at [298, 13] on div at bounding box center [277, 128] width 554 height 257
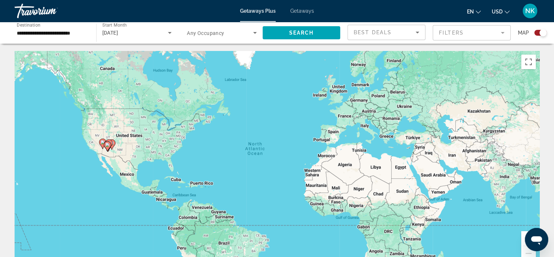
click at [292, 17] on div "Getaways Plus Getaways en English Español Français Italiano Português русский U…" at bounding box center [277, 10] width 554 height 19
click at [255, 15] on div "Getaways Plus Getaways en English Español Français Italiano Português русский U…" at bounding box center [277, 10] width 554 height 19
click at [305, 13] on span "Getaways" at bounding box center [302, 11] width 24 height 6
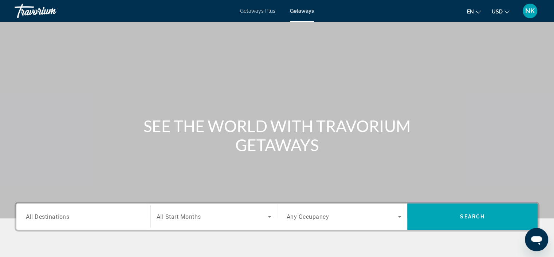
click at [76, 222] on div "Search widget" at bounding box center [83, 217] width 115 height 21
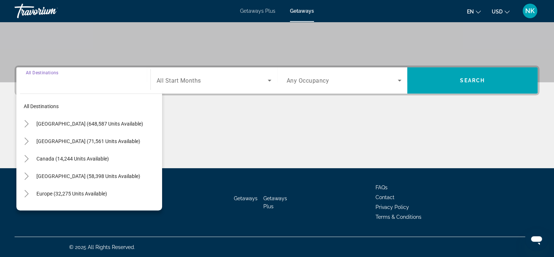
scroll to position [137, 0]
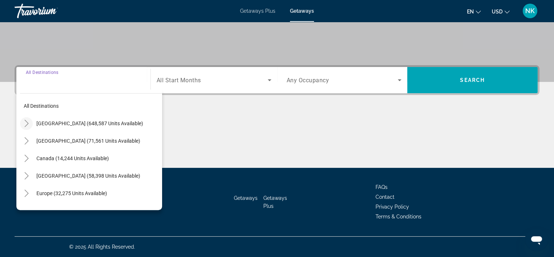
click at [27, 120] on icon "Toggle United States (648,587 units available)" at bounding box center [26, 123] width 7 height 7
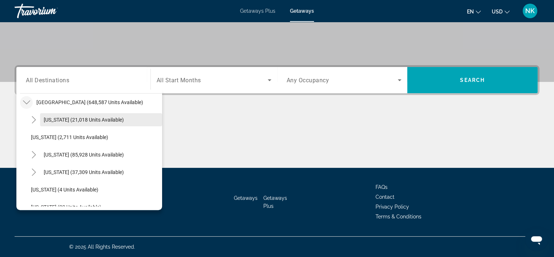
click at [47, 118] on span "[US_STATE] (21,018 units available)" at bounding box center [84, 120] width 80 height 6
type input "**********"
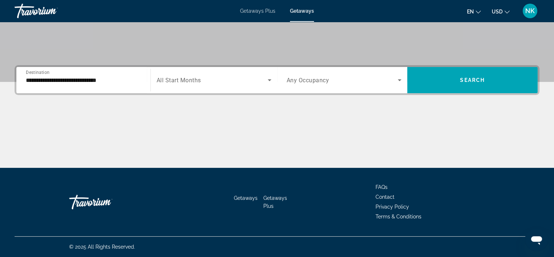
click at [169, 78] on span "All Start Months" at bounding box center [179, 80] width 44 height 7
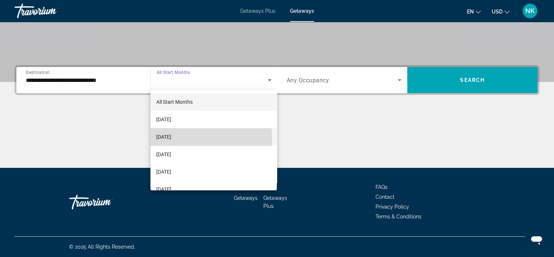
drag, startPoint x: 175, startPoint y: 136, endPoint x: 172, endPoint y: 141, distance: 5.9
click at [171, 141] on span "[DATE]" at bounding box center [163, 137] width 15 height 9
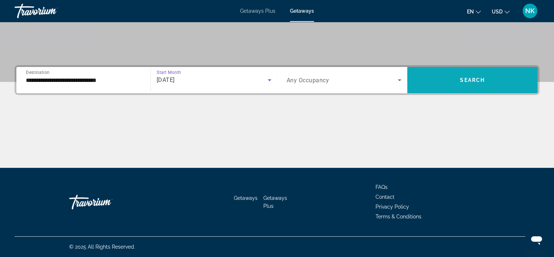
click at [432, 78] on span "Search widget" at bounding box center [472, 79] width 130 height 17
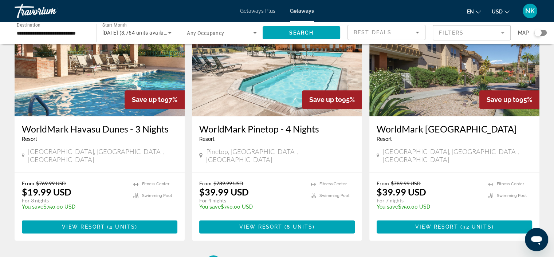
scroll to position [872, 0]
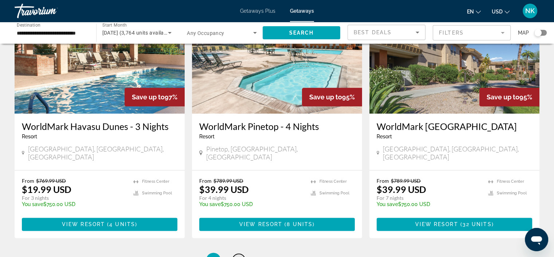
click at [238, 256] on span "2" at bounding box center [239, 260] width 4 height 8
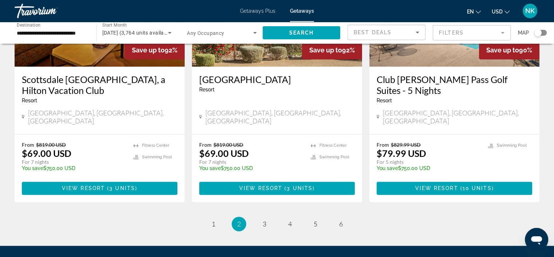
scroll to position [924, 0]
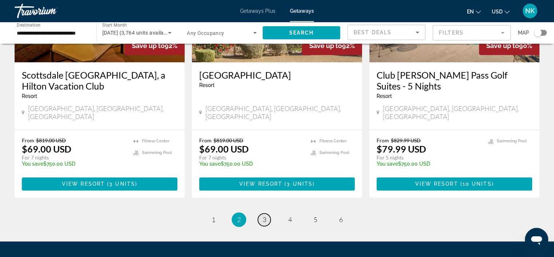
click at [263, 216] on span "3" at bounding box center [265, 220] width 4 height 8
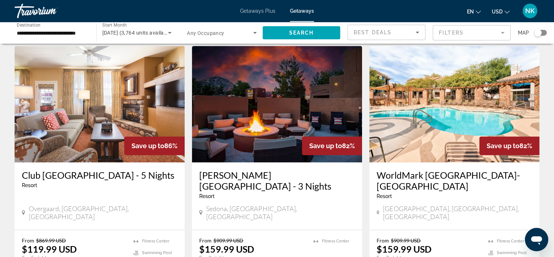
scroll to position [558, 0]
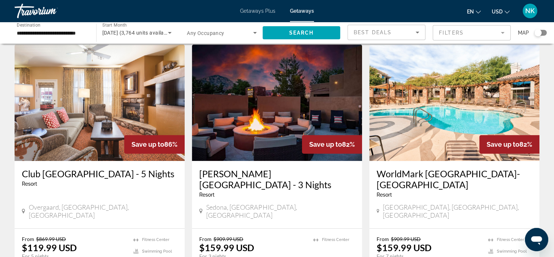
click at [284, 91] on img "Main content" at bounding box center [277, 102] width 170 height 117
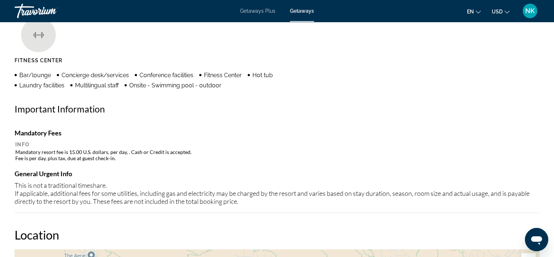
scroll to position [550, 0]
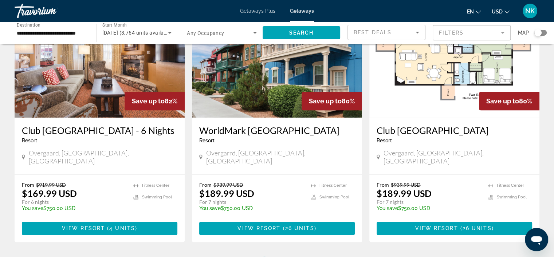
scroll to position [897, 0]
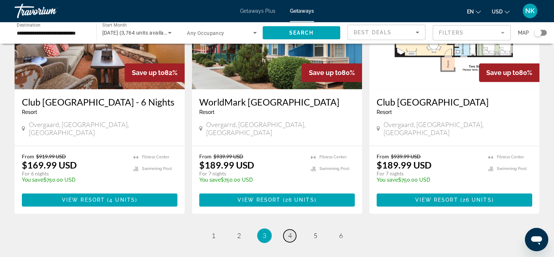
click at [289, 232] on span "4" at bounding box center [290, 236] width 4 height 8
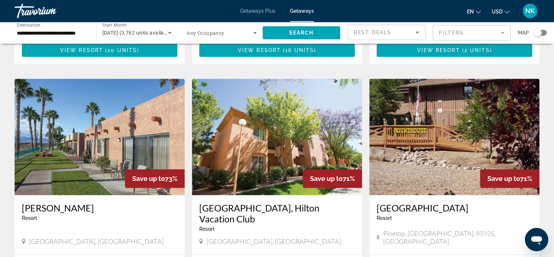
scroll to position [954, 0]
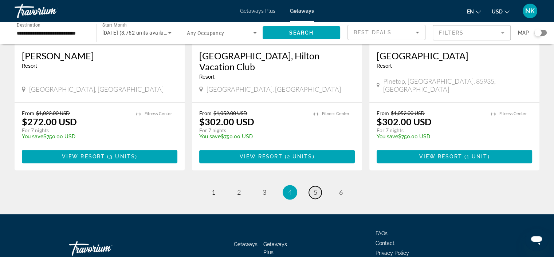
click at [315, 188] on span "5" at bounding box center [316, 192] width 4 height 8
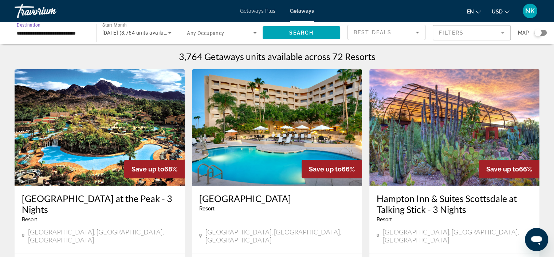
click at [36, 32] on input "**********" at bounding box center [52, 33] width 70 height 9
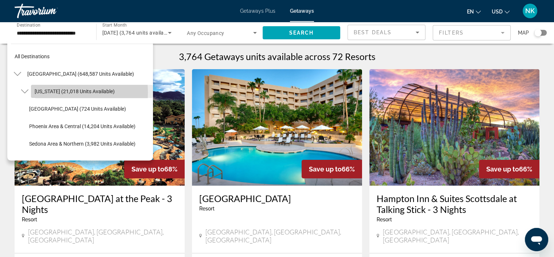
drag, startPoint x: 51, startPoint y: 94, endPoint x: 45, endPoint y: 92, distance: 6.0
click at [45, 92] on span "[US_STATE] (21,018 units available)" at bounding box center [75, 92] width 80 height 6
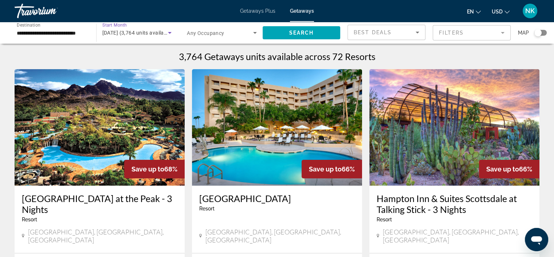
click at [125, 32] on span "[DATE] (3,764 units available)" at bounding box center [137, 33] width 71 height 6
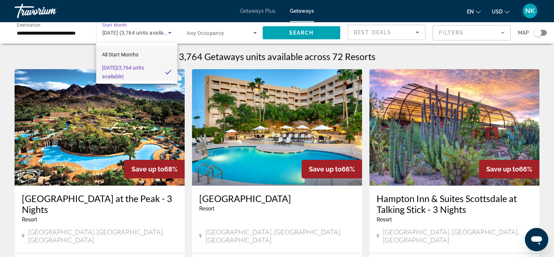
drag, startPoint x: 126, startPoint y: 59, endPoint x: 144, endPoint y: 53, distance: 19.2
click at [144, 53] on mat-option "All Start Months" at bounding box center [136, 54] width 81 height 17
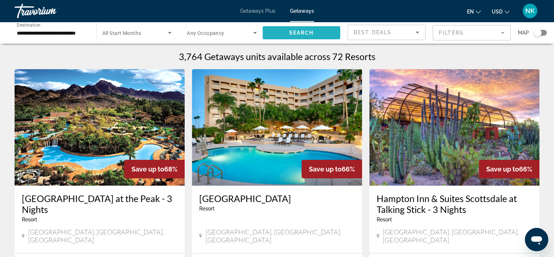
click at [300, 30] on span "Search widget" at bounding box center [302, 32] width 78 height 17
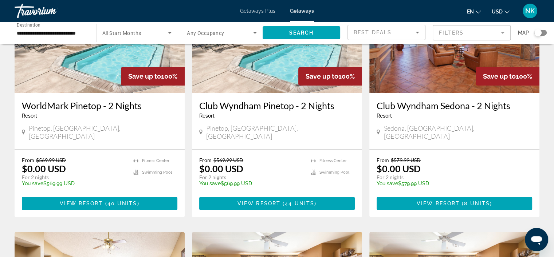
scroll to position [94, 0]
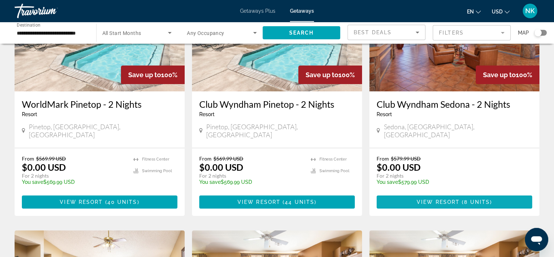
click at [468, 199] on span "8 units" at bounding box center [477, 202] width 26 height 6
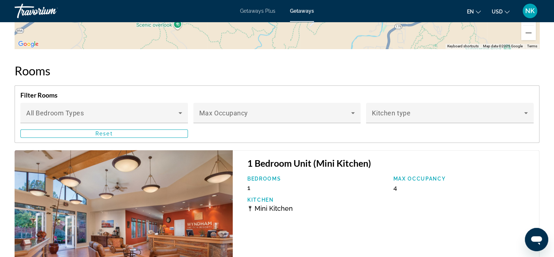
scroll to position [962, 0]
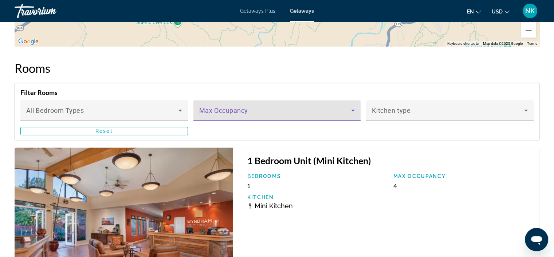
click at [352, 110] on icon "Main content" at bounding box center [353, 110] width 9 height 9
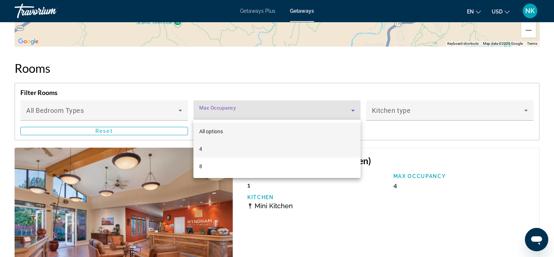
click at [290, 151] on mat-option "4" at bounding box center [278, 148] width 168 height 17
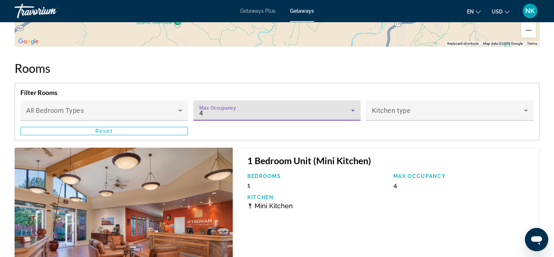
click at [258, 110] on div "4" at bounding box center [275, 113] width 152 height 9
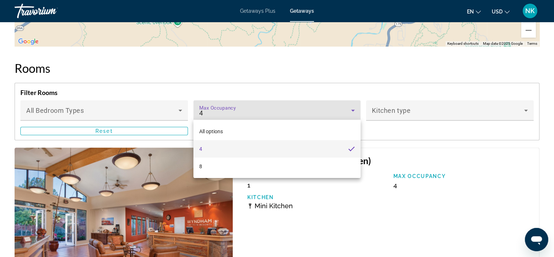
click at [242, 112] on div at bounding box center [277, 128] width 554 height 257
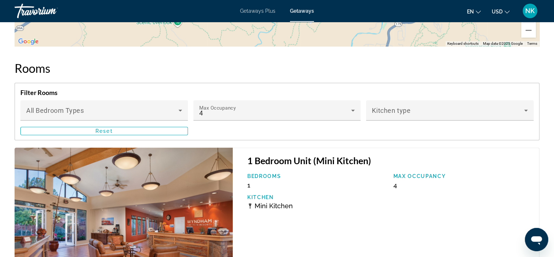
drag, startPoint x: 553, startPoint y: 181, endPoint x: 559, endPoint y: 200, distance: 19.9
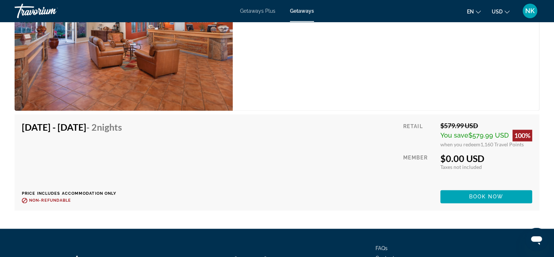
scroll to position [600, 0]
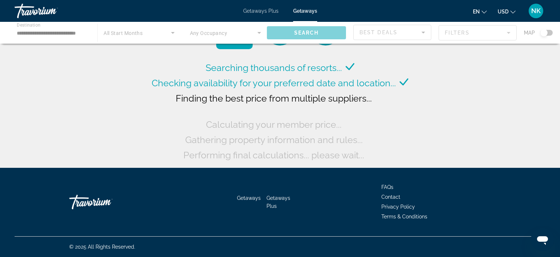
click at [327, 119] on span "Calculating your member price..." at bounding box center [274, 124] width 136 height 11
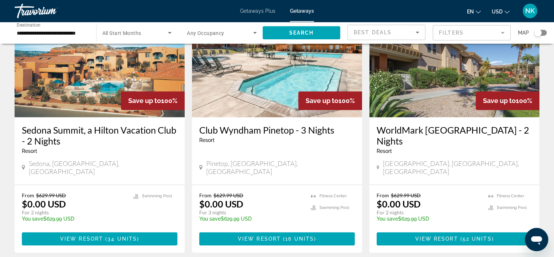
scroll to position [588, 0]
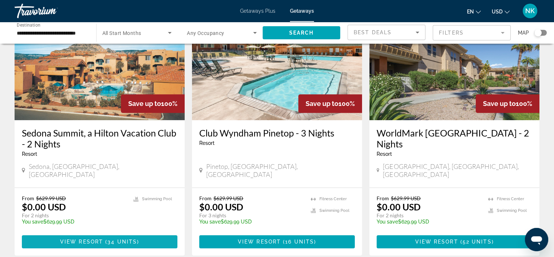
click at [119, 233] on span "Main content" at bounding box center [100, 241] width 156 height 17
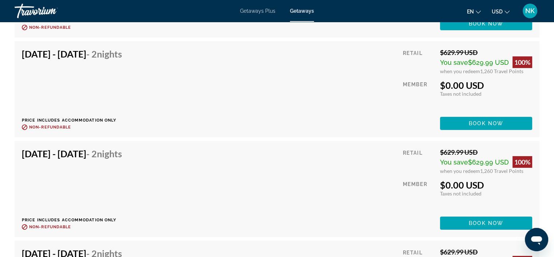
scroll to position [2448, 0]
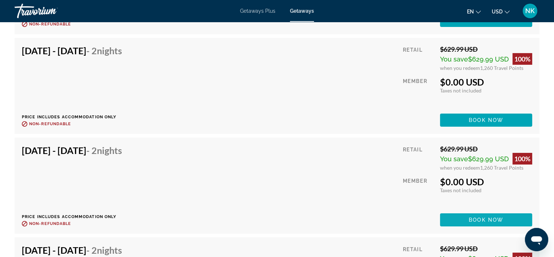
click at [491, 220] on span "Book now" at bounding box center [486, 220] width 35 height 6
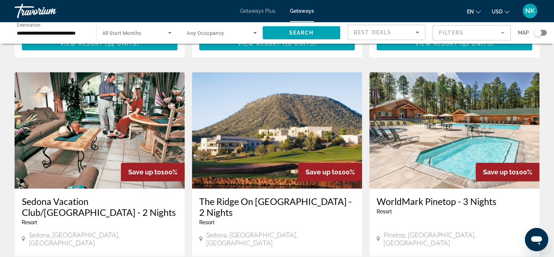
scroll to position [794, 0]
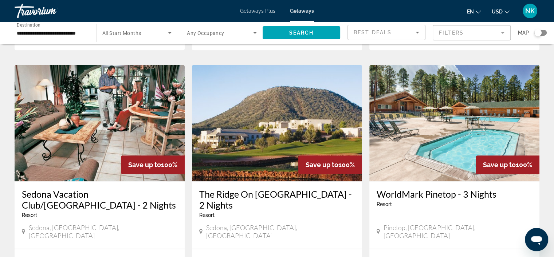
click at [491, 33] on mat-form-field "Filters" at bounding box center [472, 32] width 78 height 15
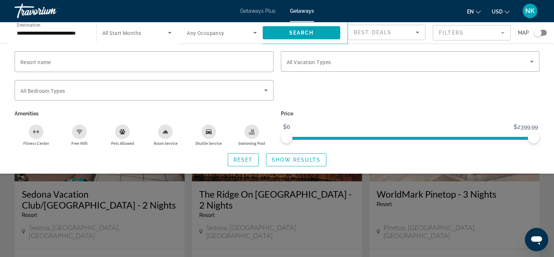
scroll to position [569, 0]
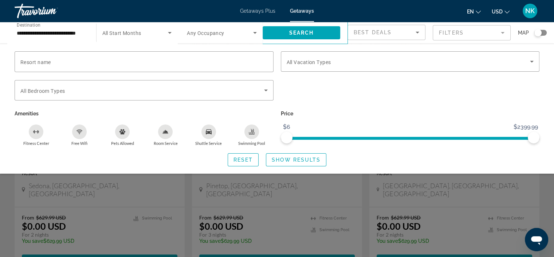
click at [537, 193] on div "Search widget" at bounding box center [277, 183] width 554 height 148
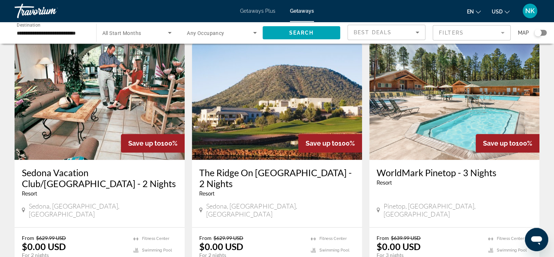
scroll to position [800, 0]
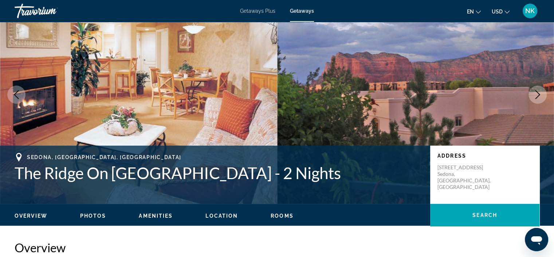
scroll to position [24, 0]
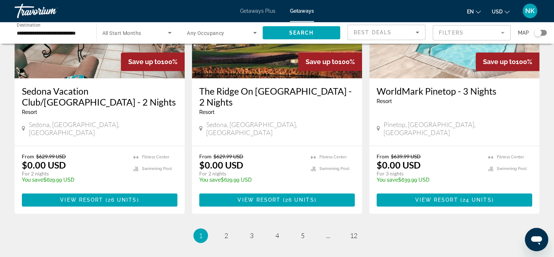
scroll to position [898, 0]
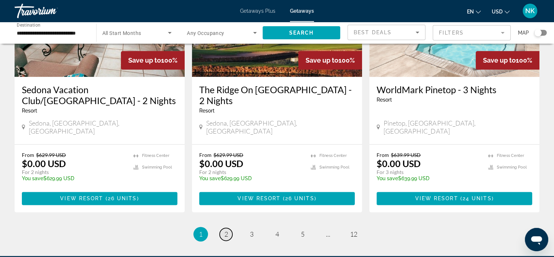
click at [221, 228] on link "page 2" at bounding box center [226, 234] width 13 height 13
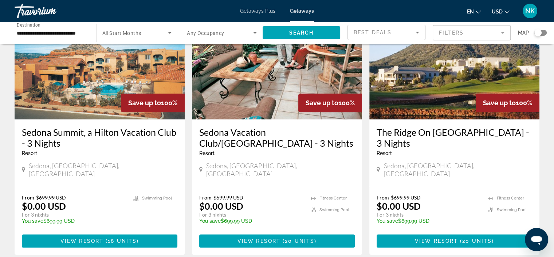
scroll to position [336, 0]
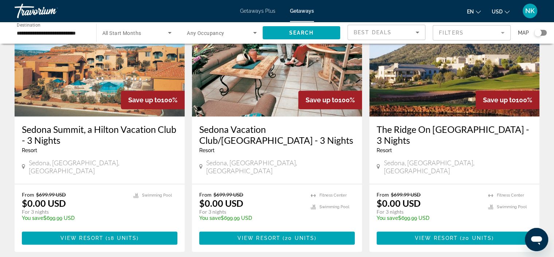
click at [94, 124] on h3 "Sedona Summit, a Hilton Vacation Club - 3 Nights" at bounding box center [100, 135] width 156 height 22
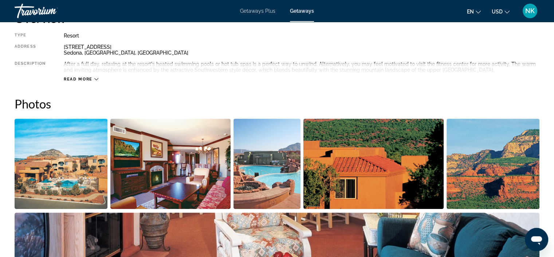
scroll to position [250, 0]
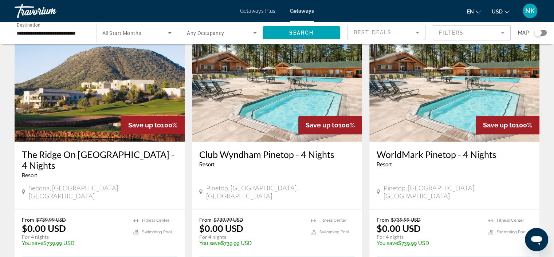
scroll to position [847, 0]
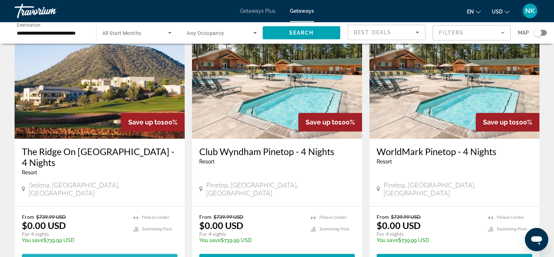
click at [125, 257] on span "12 units" at bounding box center [122, 261] width 28 height 6
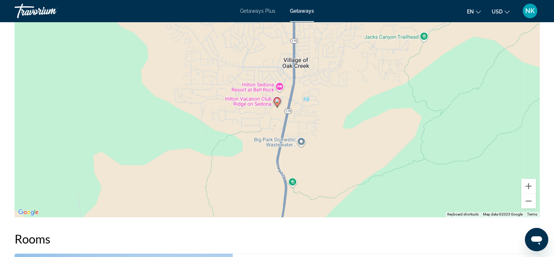
scroll to position [881, 0]
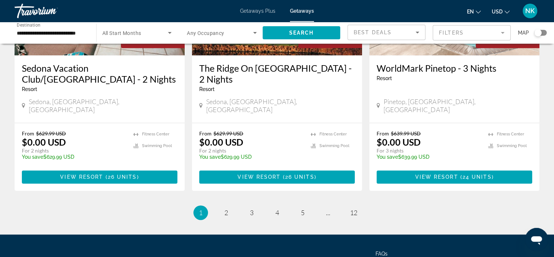
scroll to position [930, 0]
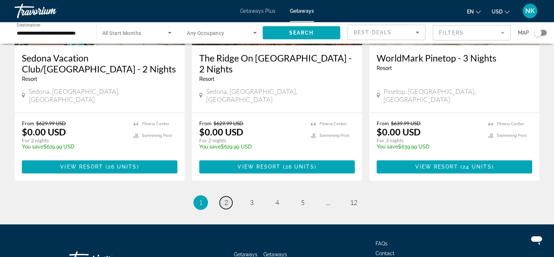
click at [226, 199] on span "2" at bounding box center [226, 203] width 4 height 8
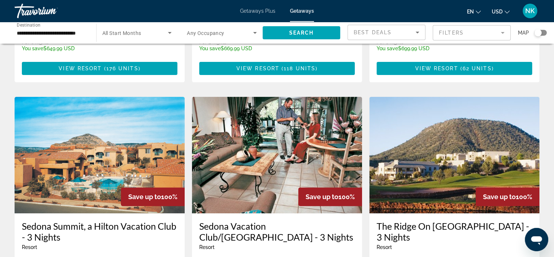
scroll to position [236, 0]
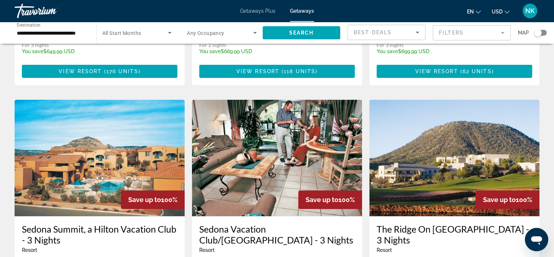
click at [152, 162] on img "Main content" at bounding box center [100, 158] width 170 height 117
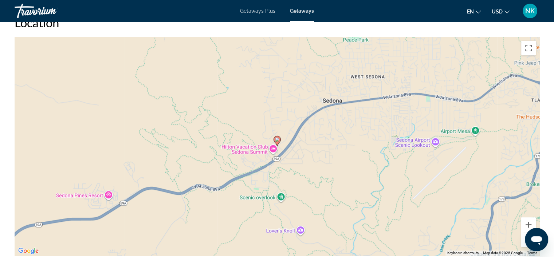
scroll to position [915, 0]
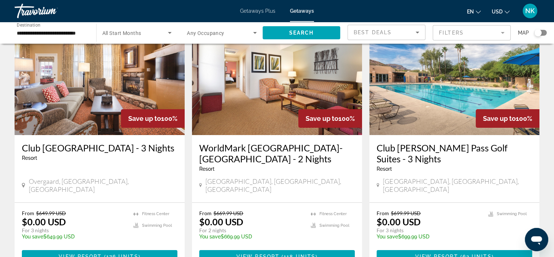
scroll to position [14, 0]
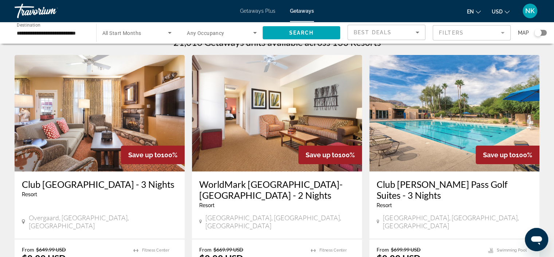
click at [307, 12] on span "Getaways" at bounding box center [302, 11] width 24 height 6
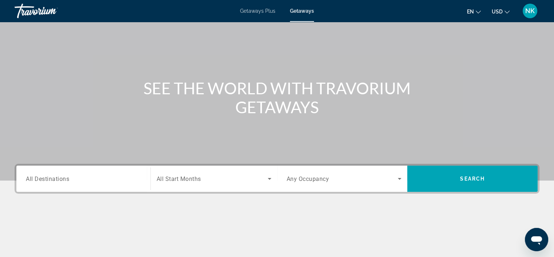
scroll to position [40, 0]
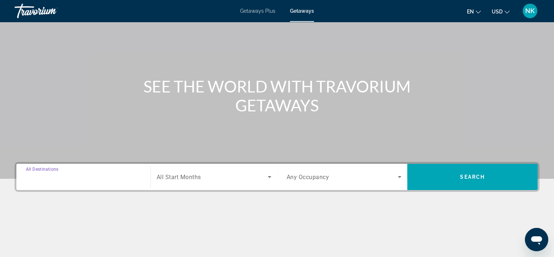
click at [71, 178] on input "Destination All Destinations" at bounding box center [83, 177] width 115 height 9
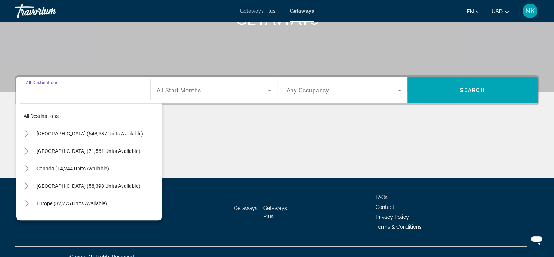
scroll to position [137, 0]
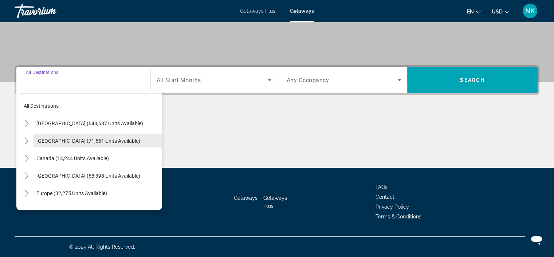
click at [65, 141] on span "[GEOGRAPHIC_DATA] (71,561 units available)" at bounding box center [88, 141] width 104 height 6
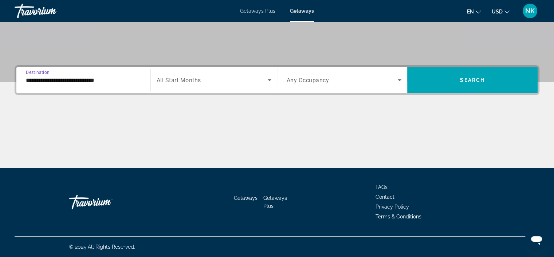
click at [59, 84] on input "**********" at bounding box center [83, 80] width 115 height 9
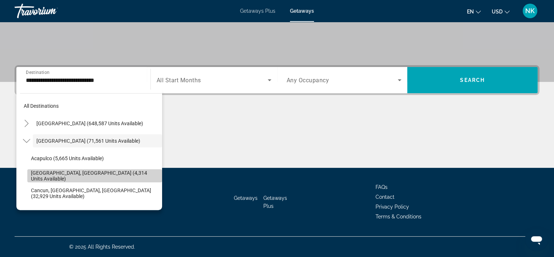
click at [113, 178] on span "[GEOGRAPHIC_DATA], [GEOGRAPHIC_DATA] (4,314 units available)" at bounding box center [95, 176] width 128 height 12
type input "**********"
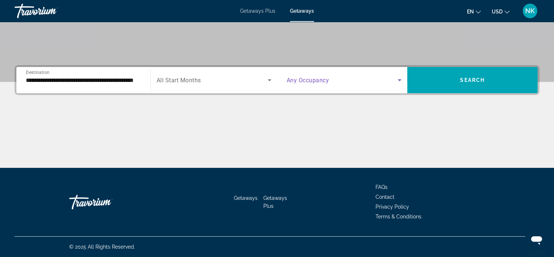
click at [366, 82] on span "Search widget" at bounding box center [343, 80] width 112 height 9
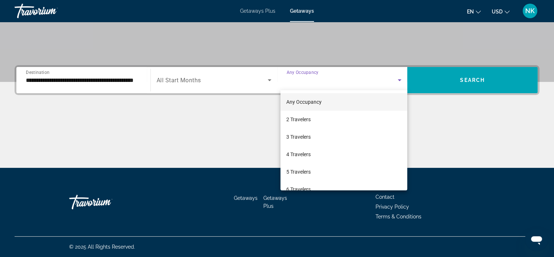
click at [445, 87] on div at bounding box center [277, 128] width 554 height 257
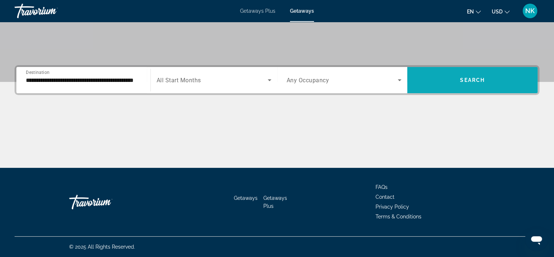
click at [474, 83] on span "Search widget" at bounding box center [472, 79] width 130 height 17
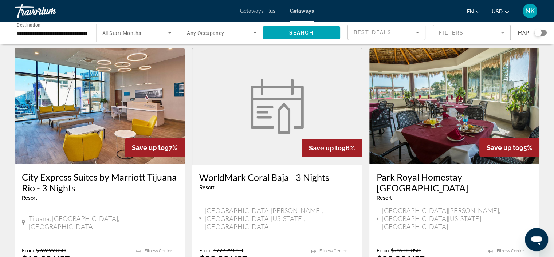
scroll to position [14, 0]
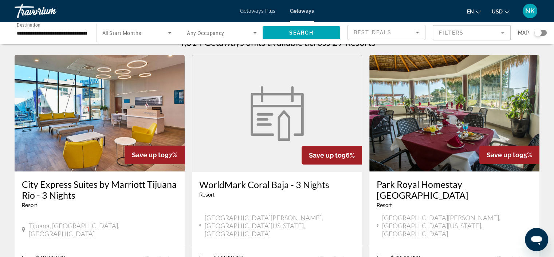
click at [454, 93] on img "Main content" at bounding box center [455, 113] width 170 height 117
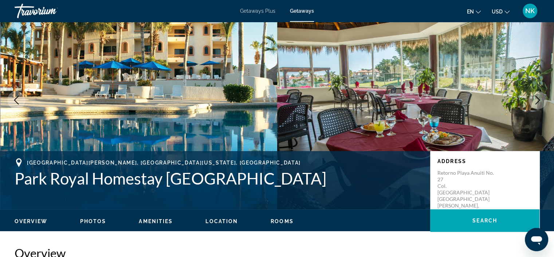
scroll to position [21, 0]
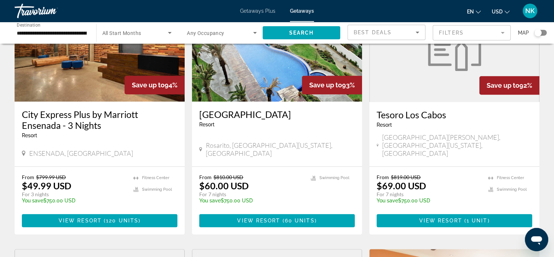
scroll to position [627, 0]
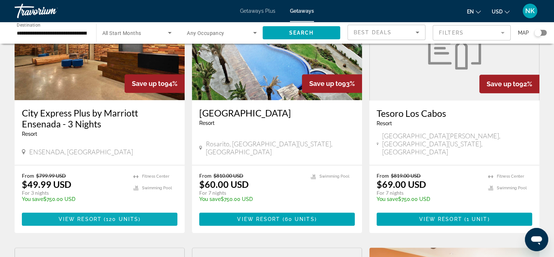
click at [90, 216] on span "View Resort" at bounding box center [80, 219] width 43 height 6
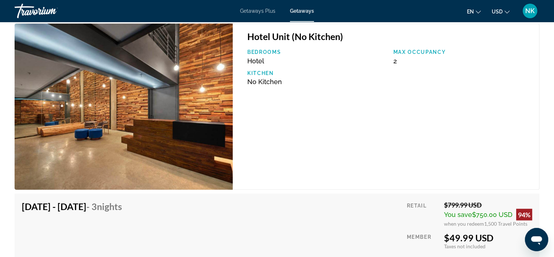
scroll to position [1200, 0]
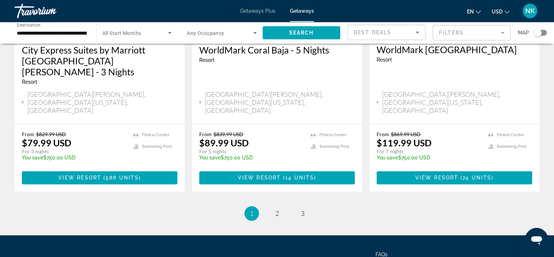
scroll to position [956, 0]
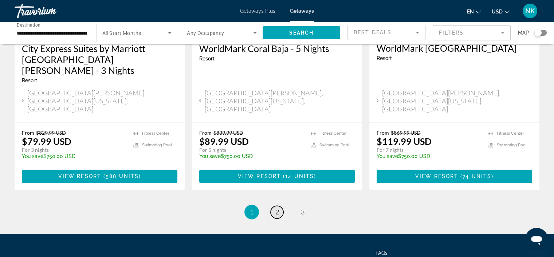
click at [276, 208] on span "2" at bounding box center [278, 212] width 4 height 8
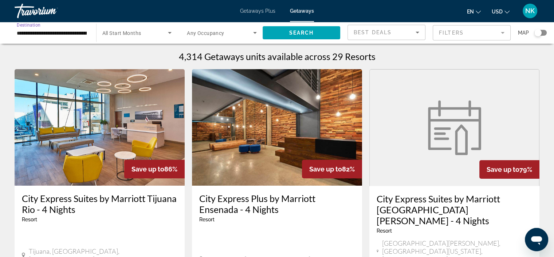
click at [68, 32] on input "**********" at bounding box center [52, 33] width 70 height 9
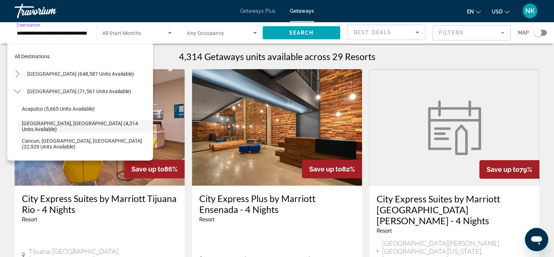
scroll to position [26, 0]
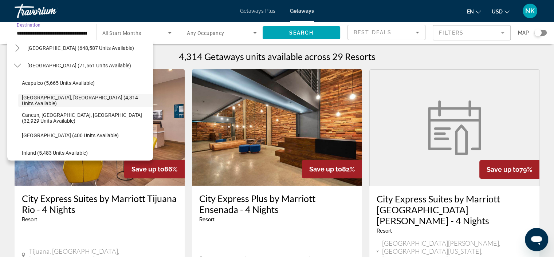
click at [255, 12] on span "Getaways Plus" at bounding box center [257, 11] width 35 height 6
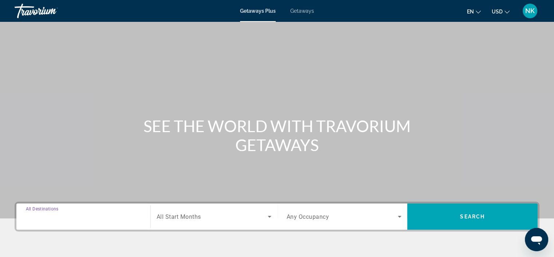
click at [74, 213] on input "Destination All Destinations" at bounding box center [83, 217] width 115 height 9
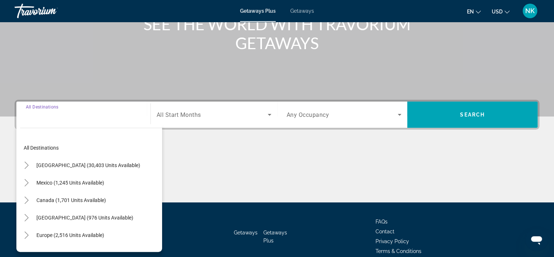
scroll to position [137, 0]
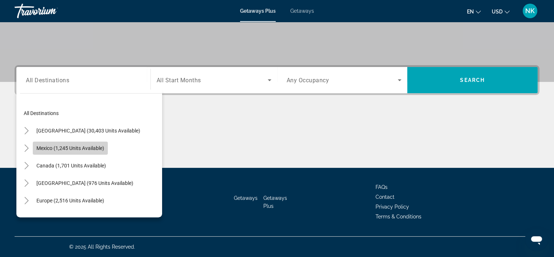
click at [48, 147] on span "Mexico (1,245 units available)" at bounding box center [70, 148] width 68 height 6
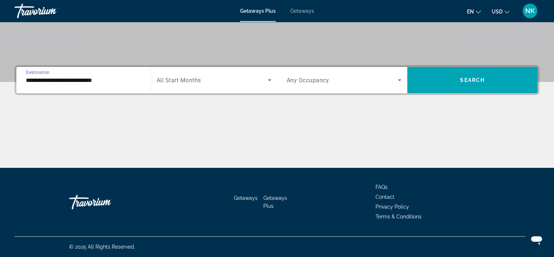
click at [32, 91] on div "**********" at bounding box center [83, 80] width 127 height 26
click at [34, 81] on input "**********" at bounding box center [83, 80] width 115 height 9
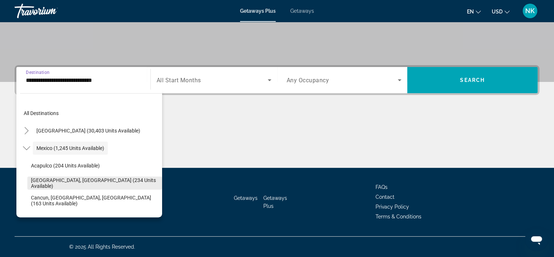
click at [109, 185] on span "[GEOGRAPHIC_DATA], [GEOGRAPHIC_DATA] (234 units available)" at bounding box center [95, 183] width 128 height 12
type input "**********"
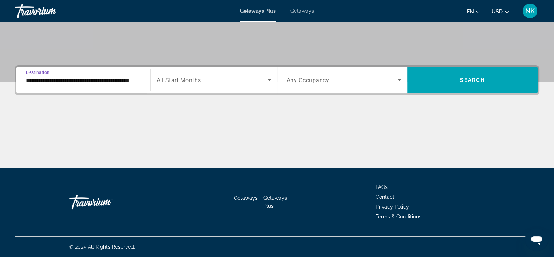
click at [223, 83] on span "Search widget" at bounding box center [212, 80] width 111 height 9
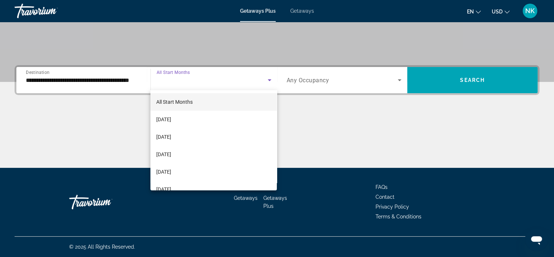
click at [461, 77] on div at bounding box center [277, 128] width 554 height 257
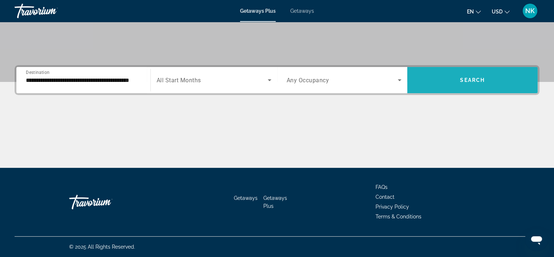
click at [461, 77] on span "Search" at bounding box center [472, 80] width 25 height 6
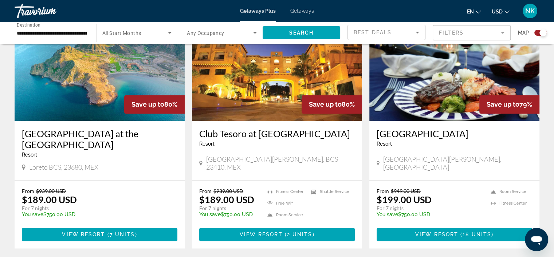
scroll to position [1104, 0]
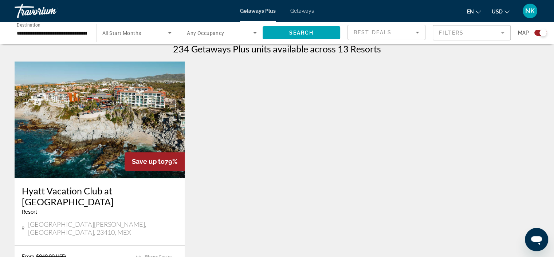
scroll to position [280, 0]
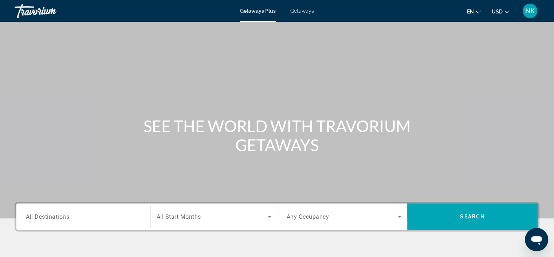
click at [63, 219] on span "All Destinations" at bounding box center [47, 216] width 43 height 7
click at [63, 219] on input "Destination All Destinations" at bounding box center [83, 217] width 115 height 9
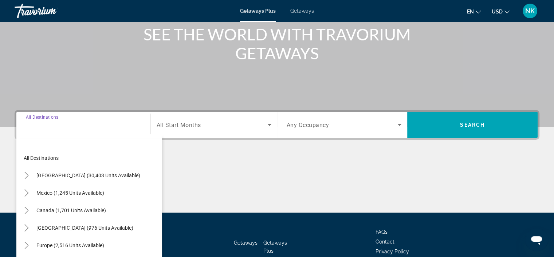
scroll to position [137, 0]
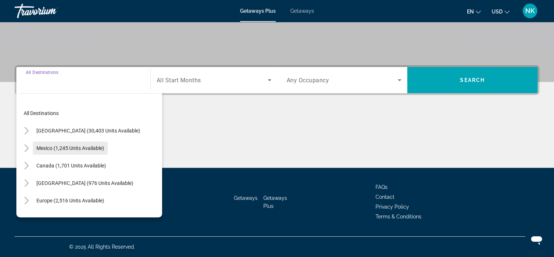
click at [58, 144] on span "Search widget" at bounding box center [70, 148] width 75 height 17
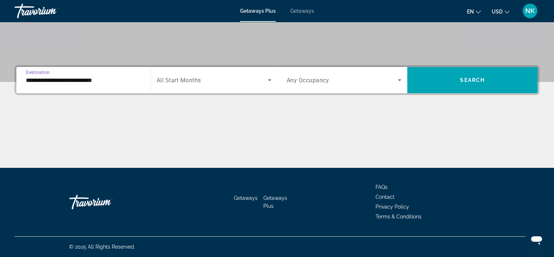
click at [38, 79] on input "**********" at bounding box center [83, 80] width 115 height 9
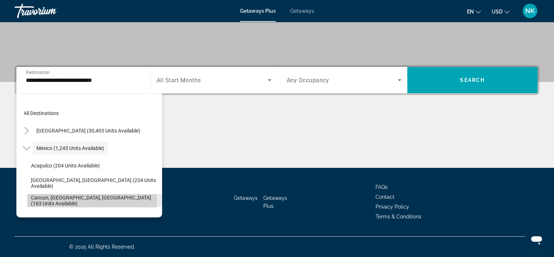
click at [55, 202] on span "Cancun, [GEOGRAPHIC_DATA], [GEOGRAPHIC_DATA] (163 units available)" at bounding box center [95, 201] width 128 height 12
type input "**********"
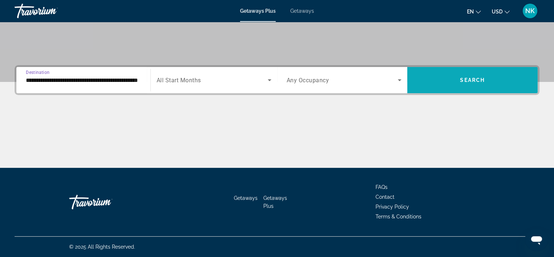
click at [444, 87] on span "Search widget" at bounding box center [472, 79] width 130 height 17
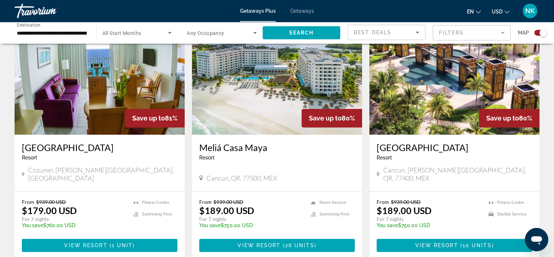
scroll to position [143, 0]
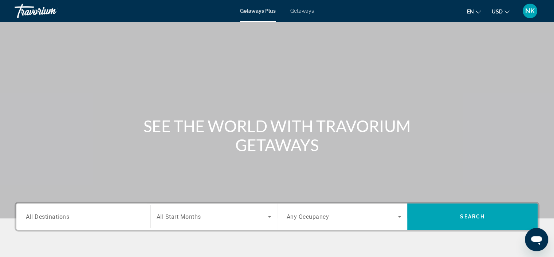
click at [44, 215] on span "All Destinations" at bounding box center [47, 216] width 43 height 7
click at [44, 215] on input "Destination All Destinations" at bounding box center [83, 217] width 115 height 9
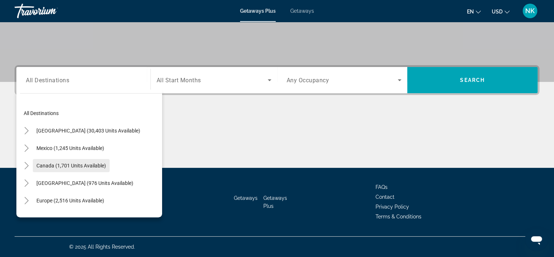
click at [52, 164] on span "Canada (1,701 units available)" at bounding box center [71, 166] width 70 height 6
type input "**********"
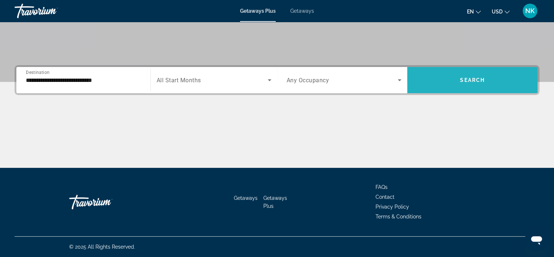
click at [450, 78] on span "Search widget" at bounding box center [472, 79] width 130 height 17
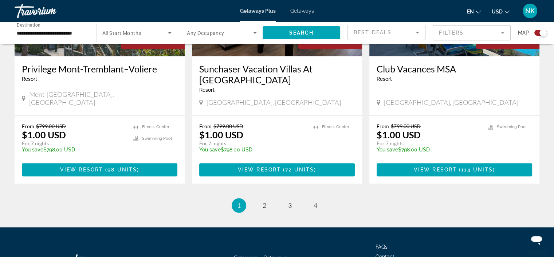
scroll to position [1147, 0]
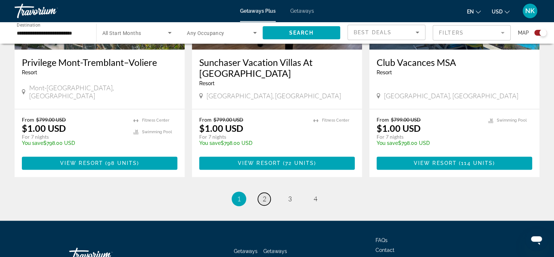
click at [266, 195] on span "2" at bounding box center [265, 199] width 4 height 8
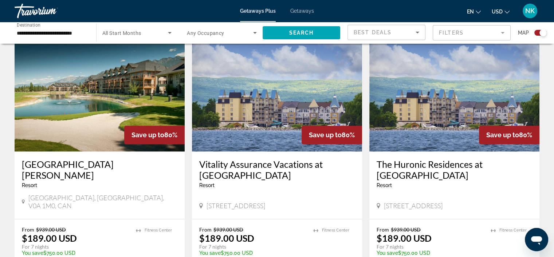
scroll to position [1169, 0]
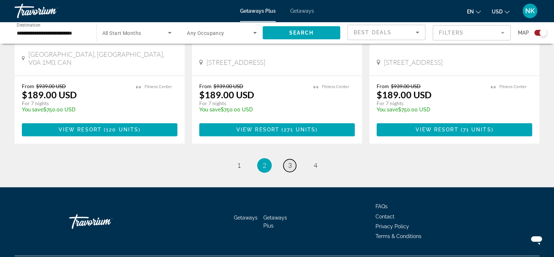
click at [290, 161] on span "3" at bounding box center [290, 165] width 4 height 8
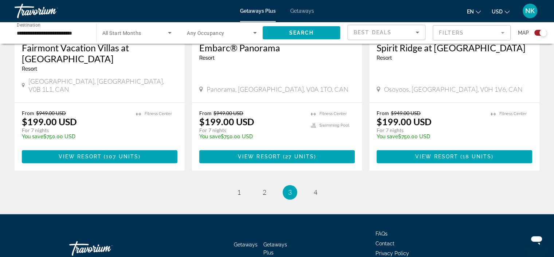
scroll to position [1169, 0]
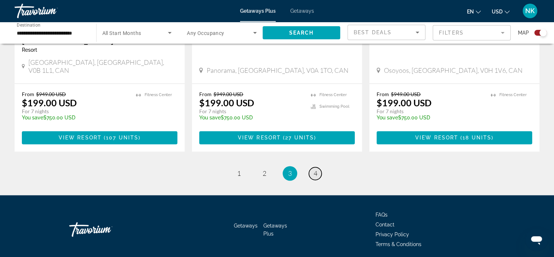
click at [319, 167] on link "page 4" at bounding box center [315, 173] width 13 height 13
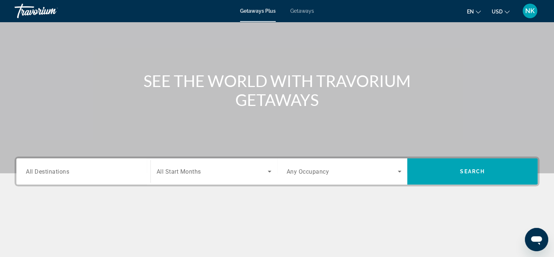
scroll to position [45, 0]
click at [66, 171] on span "All Destinations" at bounding box center [47, 171] width 43 height 7
click at [66, 171] on input "Destination All Destinations" at bounding box center [83, 172] width 115 height 9
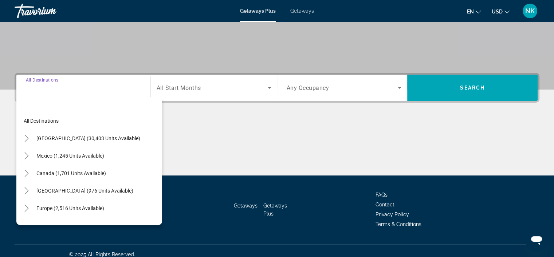
scroll to position [137, 0]
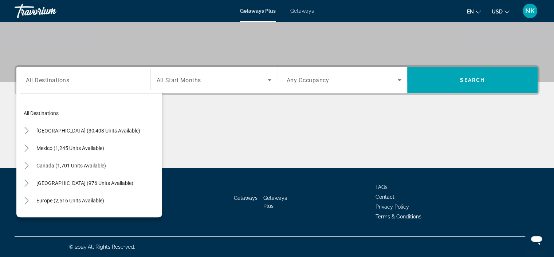
drag, startPoint x: 162, startPoint y: 114, endPoint x: 162, endPoint y: 125, distance: 10.2
click at [162, 125] on div "Main content" at bounding box center [277, 140] width 525 height 55
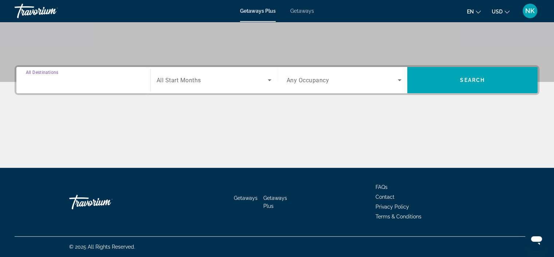
click at [125, 83] on input "Destination All Destinations" at bounding box center [83, 80] width 115 height 9
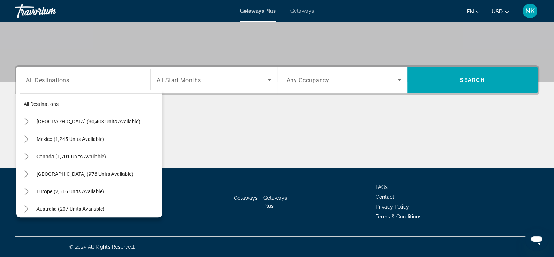
scroll to position [0, 0]
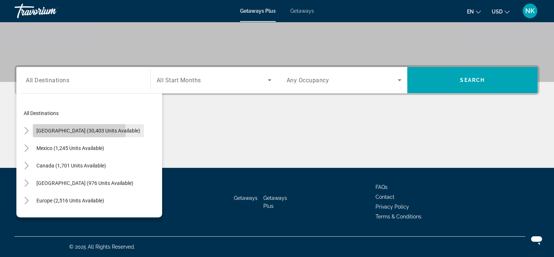
click at [69, 131] on span "[GEOGRAPHIC_DATA] (30,403 units available)" at bounding box center [88, 131] width 104 height 6
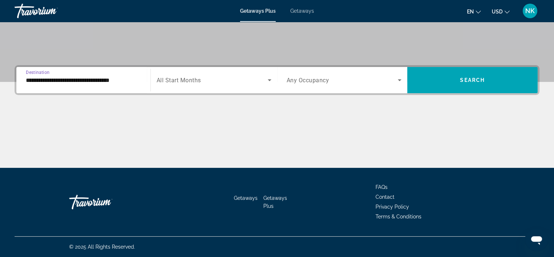
click at [56, 83] on input "**********" at bounding box center [83, 80] width 115 height 9
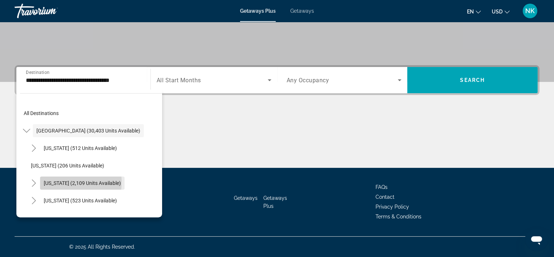
click at [54, 182] on span "[US_STATE] (2,109 units available)" at bounding box center [82, 183] width 77 height 6
type input "**********"
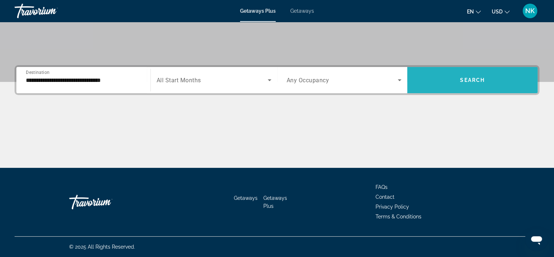
click at [484, 79] on span "Search" at bounding box center [472, 80] width 25 height 6
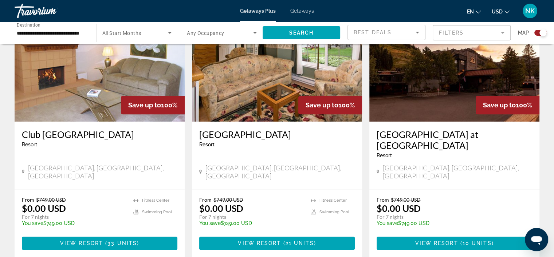
scroll to position [573, 0]
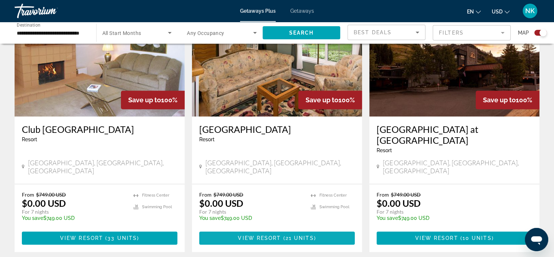
click at [273, 235] on span "View Resort" at bounding box center [259, 238] width 43 height 6
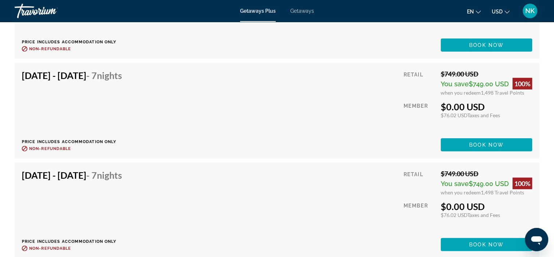
scroll to position [1998, 0]
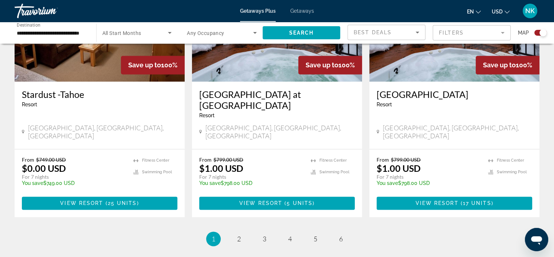
scroll to position [1143, 0]
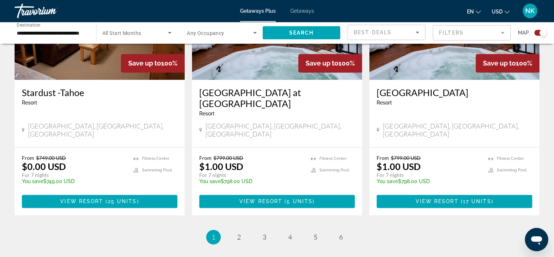
drag, startPoint x: 434, startPoint y: 210, endPoint x: 281, endPoint y: 203, distance: 153.2
click at [241, 231] on link "page 2" at bounding box center [239, 237] width 13 height 13
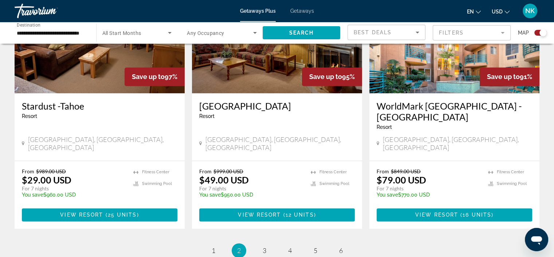
scroll to position [1140, 0]
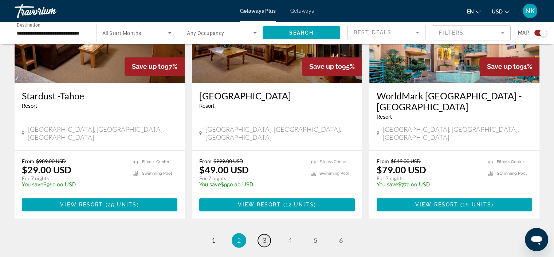
click at [263, 237] on span "3" at bounding box center [265, 241] width 4 height 8
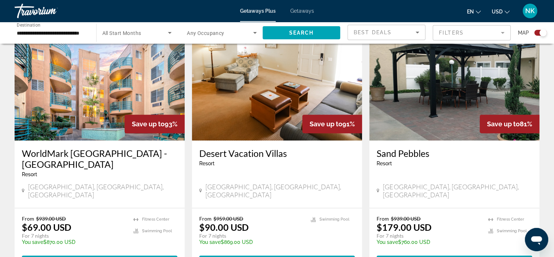
scroll to position [287, 0]
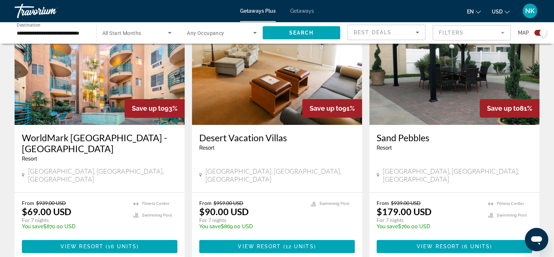
click at [410, 142] on h3 "Sand Pebbles" at bounding box center [455, 137] width 156 height 11
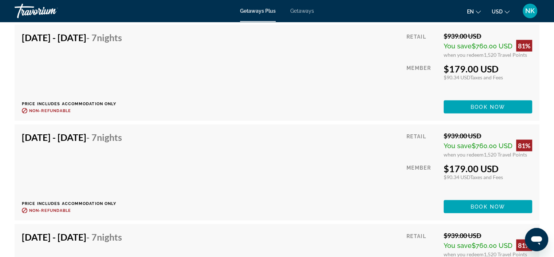
scroll to position [1414, 0]
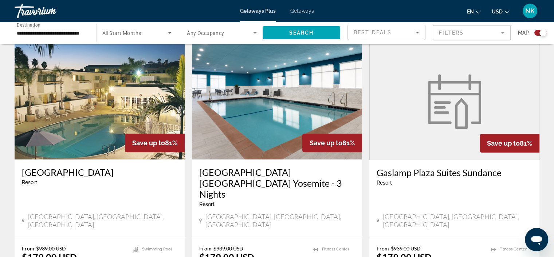
scroll to position [520, 0]
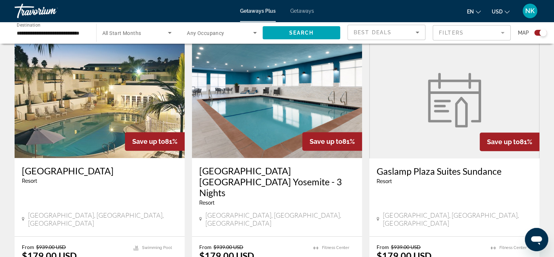
click at [74, 165] on h3 "[GEOGRAPHIC_DATA]" at bounding box center [100, 170] width 156 height 11
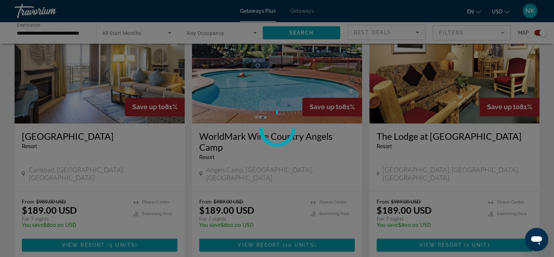
scroll to position [1180, 0]
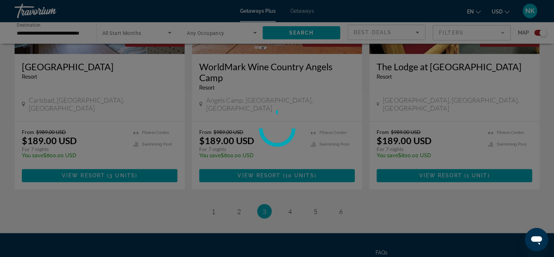
click at [290, 147] on div at bounding box center [277, 128] width 554 height 257
click at [290, 148] on div at bounding box center [277, 128] width 554 height 257
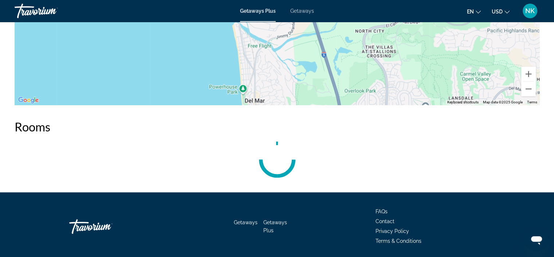
scroll to position [1049, 0]
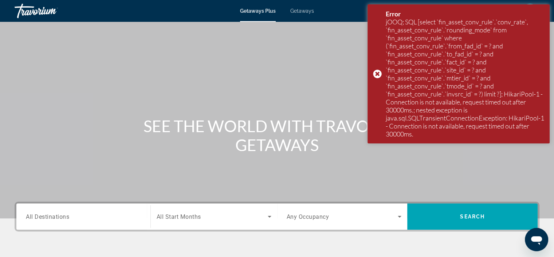
click at [528, 153] on div "SEE THE WORLD WITH TRAVORIUM GETAWAYS" at bounding box center [277, 136] width 554 height 38
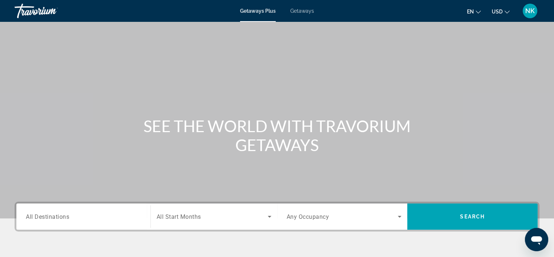
click at [41, 218] on span "All Destinations" at bounding box center [47, 216] width 43 height 7
click at [41, 218] on input "Destination All Destinations" at bounding box center [83, 217] width 115 height 9
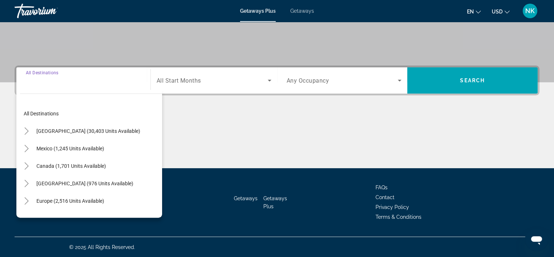
scroll to position [137, 0]
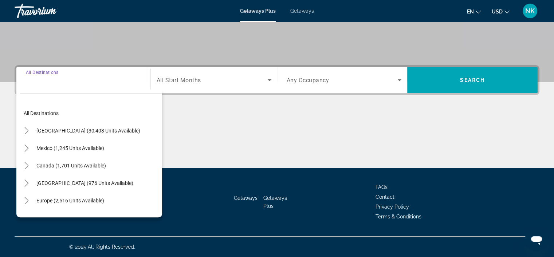
click at [36, 90] on div "All destinations [GEOGRAPHIC_DATA] (30,403 units available) [GEOGRAPHIC_DATA] (…" at bounding box center [89, 154] width 146 height 128
click at [42, 87] on div "Search widget" at bounding box center [83, 80] width 115 height 21
click at [43, 133] on span "[GEOGRAPHIC_DATA] (30,403 units available)" at bounding box center [88, 131] width 104 height 6
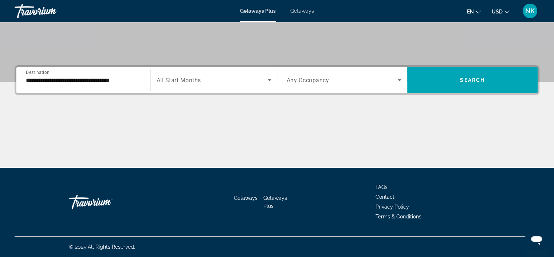
click at [74, 85] on div "**********" at bounding box center [83, 80] width 115 height 21
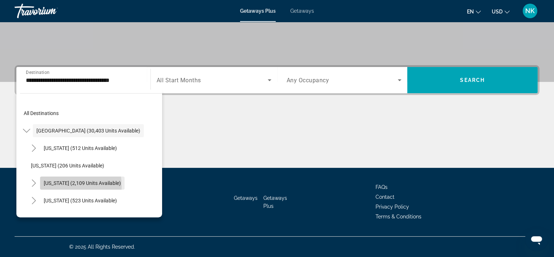
click at [54, 186] on span "Search widget" at bounding box center [82, 183] width 85 height 17
type input "**********"
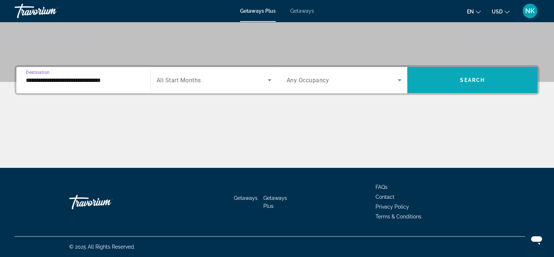
click at [436, 79] on span "Search widget" at bounding box center [472, 79] width 130 height 17
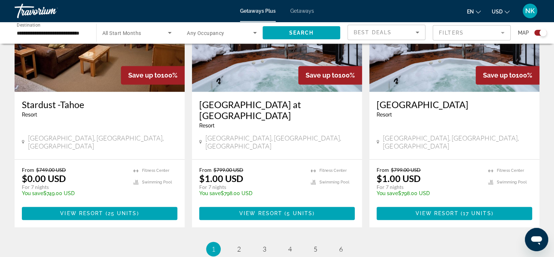
scroll to position [1169, 0]
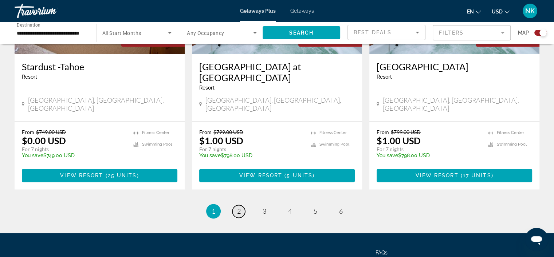
click at [238, 205] on link "page 2" at bounding box center [239, 211] width 13 height 13
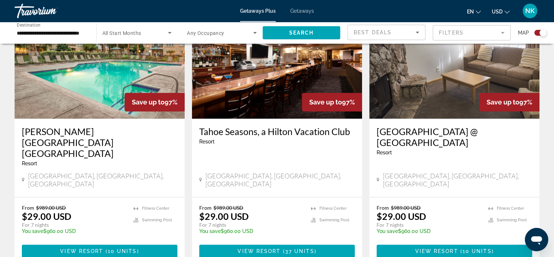
scroll to position [298, 0]
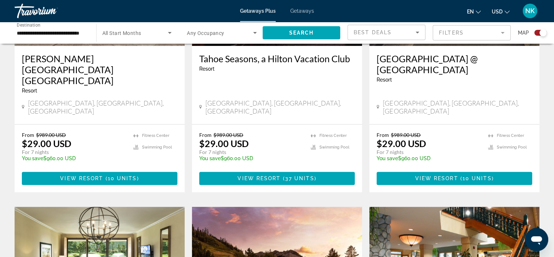
scroll to position [364, 0]
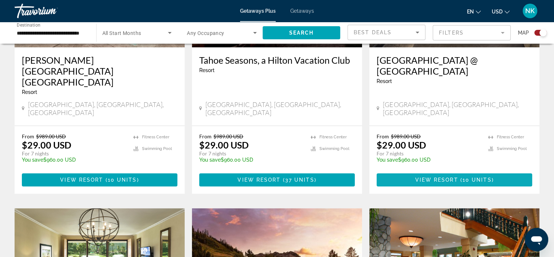
click at [475, 177] on span "10 units" at bounding box center [477, 180] width 29 height 6
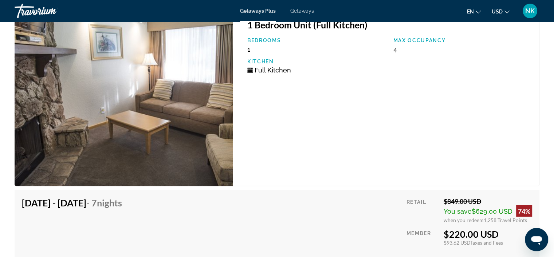
scroll to position [1227, 0]
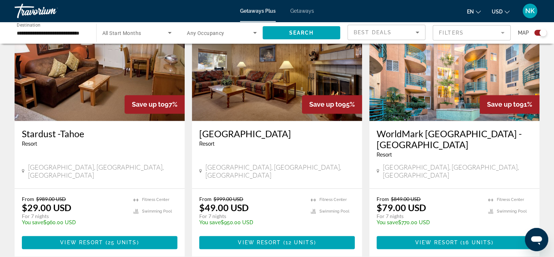
scroll to position [1112, 0]
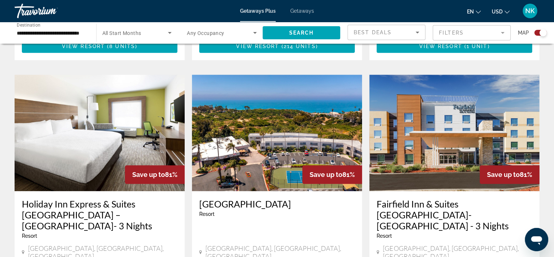
scroll to position [760, 0]
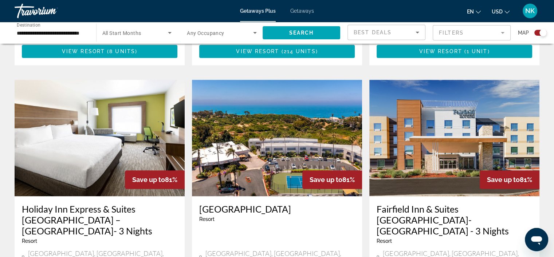
click at [251, 147] on img "Main content" at bounding box center [277, 138] width 170 height 117
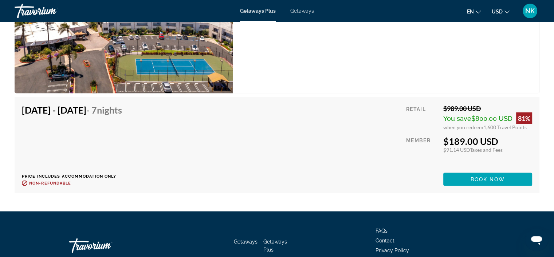
scroll to position [1416, 0]
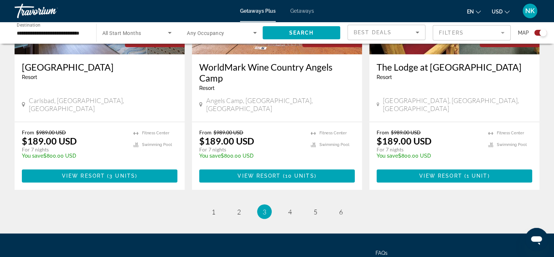
scroll to position [1180, 0]
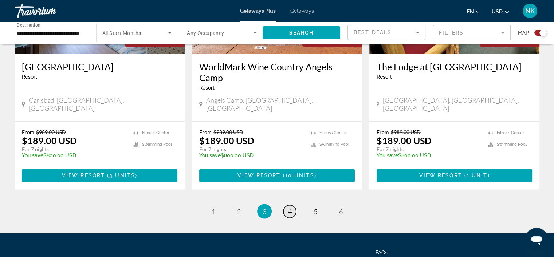
click at [293, 205] on link "page 4" at bounding box center [290, 211] width 13 height 13
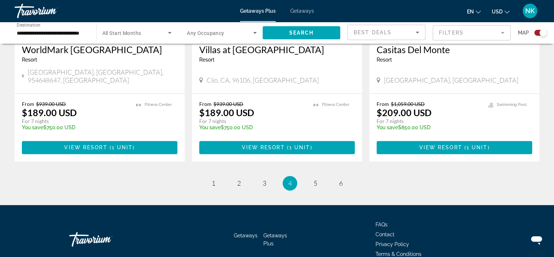
scroll to position [1169, 0]
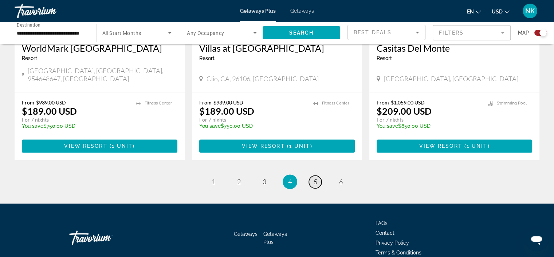
click at [315, 178] on span "5" at bounding box center [316, 182] width 4 height 8
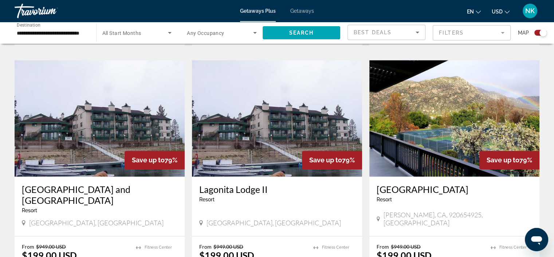
scroll to position [1082, 0]
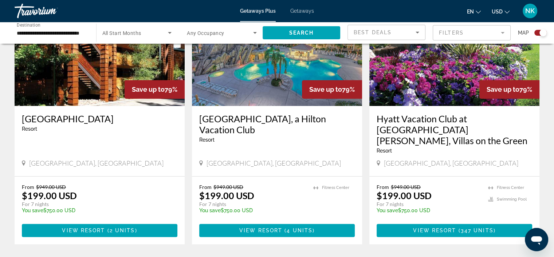
scroll to position [310, 0]
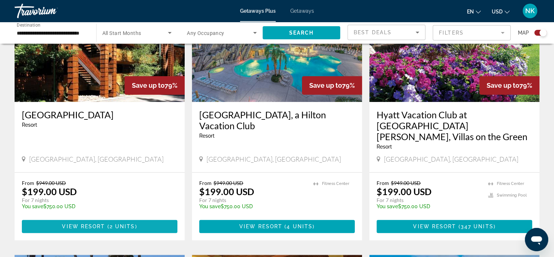
click at [88, 224] on span "View Resort" at bounding box center [83, 227] width 43 height 6
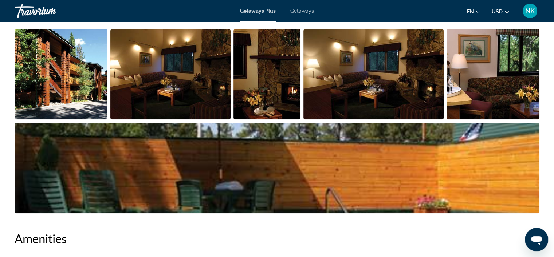
scroll to position [333, 0]
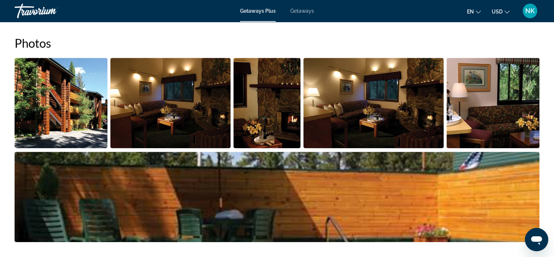
click at [299, 12] on span "Getaways" at bounding box center [302, 11] width 24 height 6
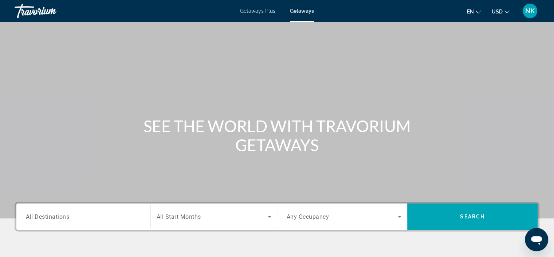
drag, startPoint x: 54, startPoint y: 221, endPoint x: 30, endPoint y: 216, distance: 24.3
drag, startPoint x: 30, startPoint y: 216, endPoint x: 28, endPoint y: 223, distance: 7.4
click at [28, 223] on div "Search widget" at bounding box center [83, 217] width 115 height 21
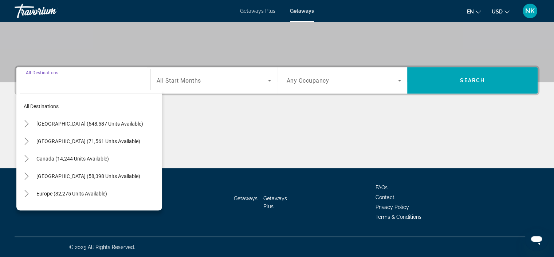
scroll to position [137, 0]
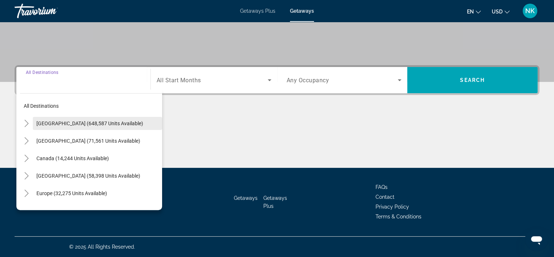
click at [58, 127] on span "Search widget" at bounding box center [97, 123] width 129 height 17
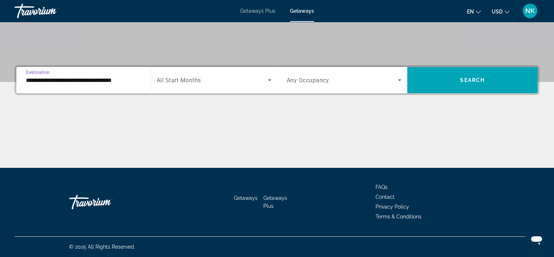
drag, startPoint x: 48, startPoint y: 80, endPoint x: 82, endPoint y: 78, distance: 33.6
click at [82, 78] on input "**********" at bounding box center [83, 80] width 115 height 9
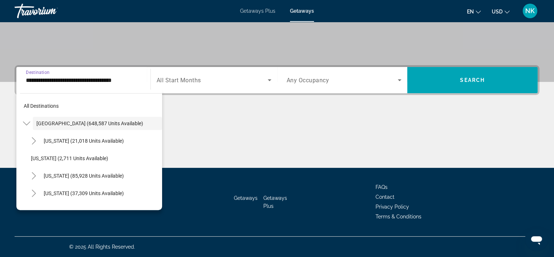
scroll to position [131, 0]
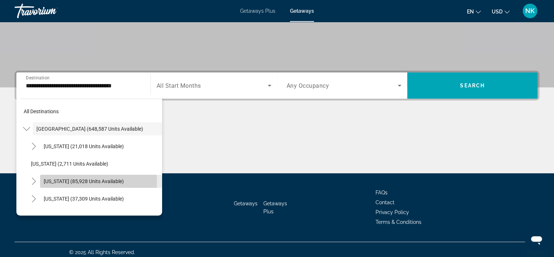
drag, startPoint x: 52, startPoint y: 180, endPoint x: 82, endPoint y: 182, distance: 30.0
click at [82, 182] on span "[US_STATE] (85,928 units available)" at bounding box center [84, 182] width 80 height 6
type input "**********"
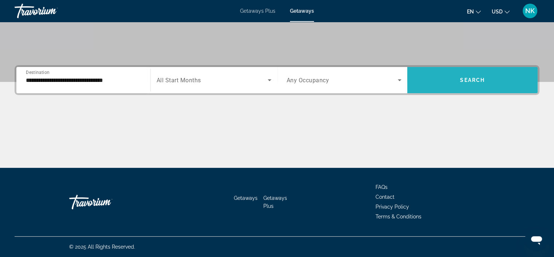
click at [468, 78] on span "Search" at bounding box center [472, 80] width 25 height 6
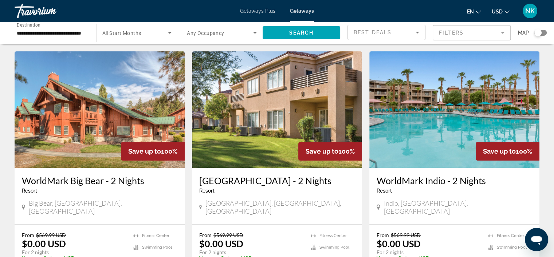
scroll to position [286, 0]
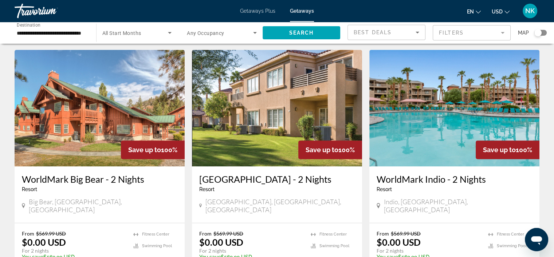
click at [130, 174] on h3 "WorldMark Big Bear - 2 Nights" at bounding box center [100, 179] width 156 height 11
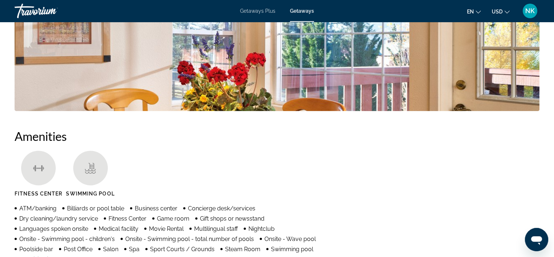
scroll to position [458, 0]
